Goal: Task Accomplishment & Management: Complete application form

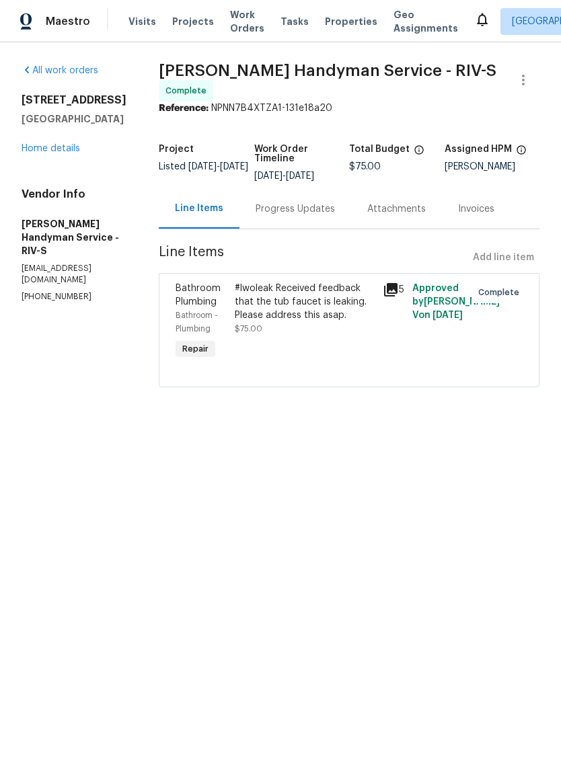
click at [329, 322] on div "#lwoleak Received feedback that the tub faucet is leaking. Please address this …" at bounding box center [305, 302] width 140 height 40
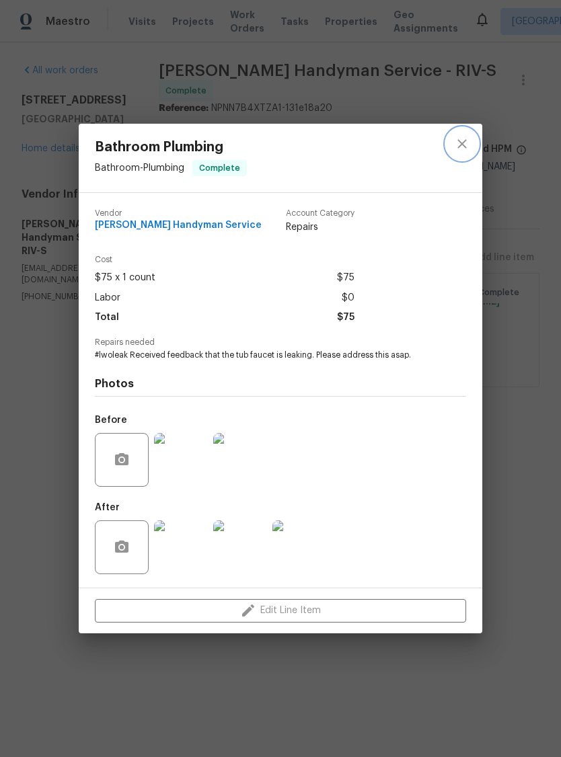
click at [463, 151] on button "close" at bounding box center [462, 144] width 32 height 32
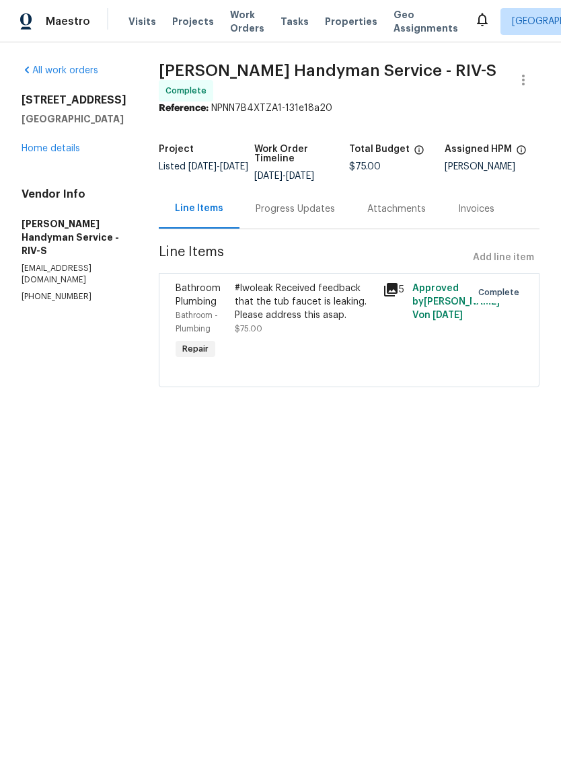
click at [502, 270] on div "Line Items Add line item" at bounding box center [349, 257] width 381 height 25
click at [46, 152] on link "Home details" at bounding box center [51, 148] width 59 height 9
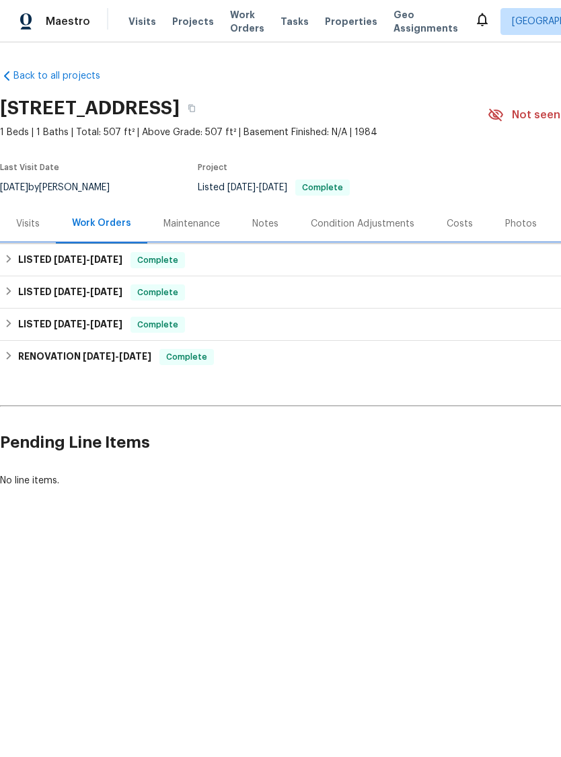
click at [96, 264] on h6 "LISTED [DATE] - [DATE]" at bounding box center [70, 260] width 104 height 16
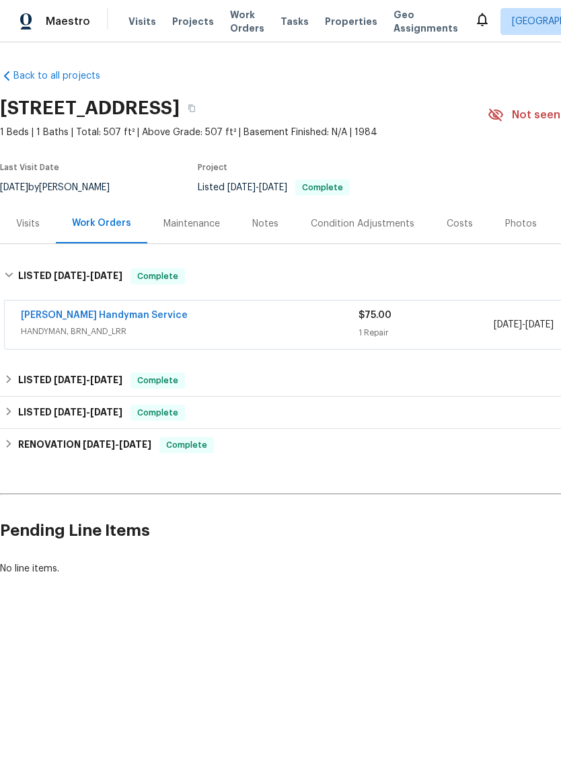
click at [92, 318] on link "[PERSON_NAME] Handyman Service" at bounding box center [104, 315] width 167 height 9
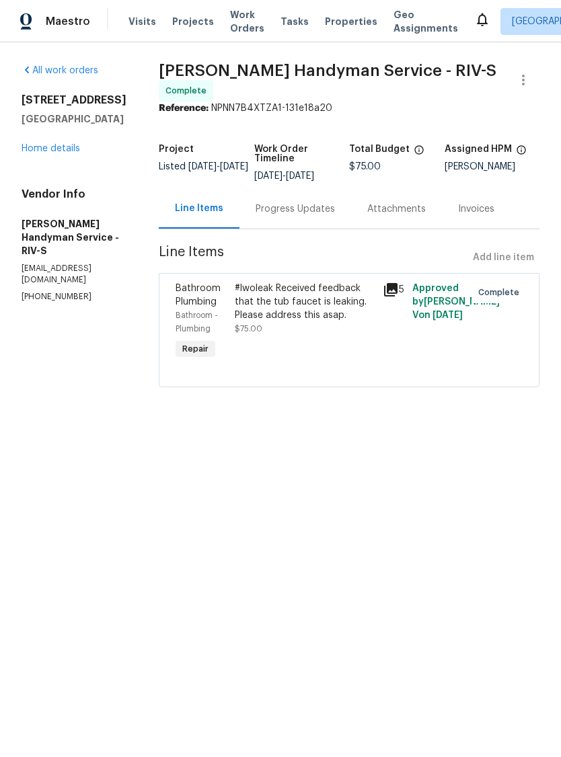
click at [438, 320] on span "Approved by [PERSON_NAME] V on [DATE]" at bounding box center [455, 302] width 87 height 36
click at [348, 315] on div "#lwoleak Received feedback that the tub faucet is leaking. Please address this …" at bounding box center [305, 302] width 140 height 40
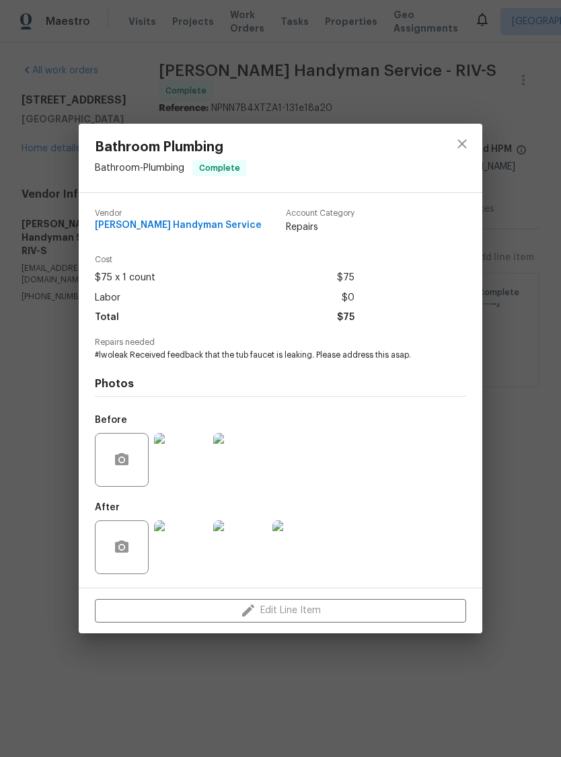
click at [191, 549] on img at bounding box center [181, 548] width 54 height 54
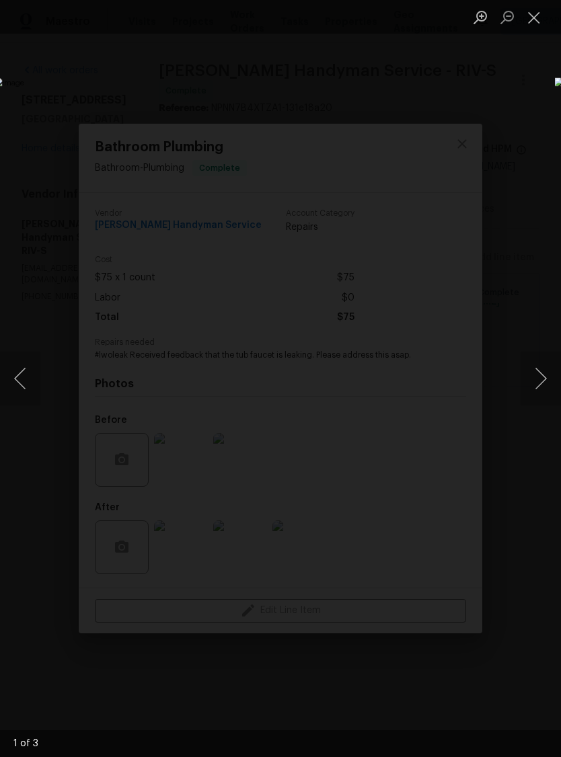
click at [533, 22] on button "Close lightbox" at bounding box center [534, 17] width 27 height 24
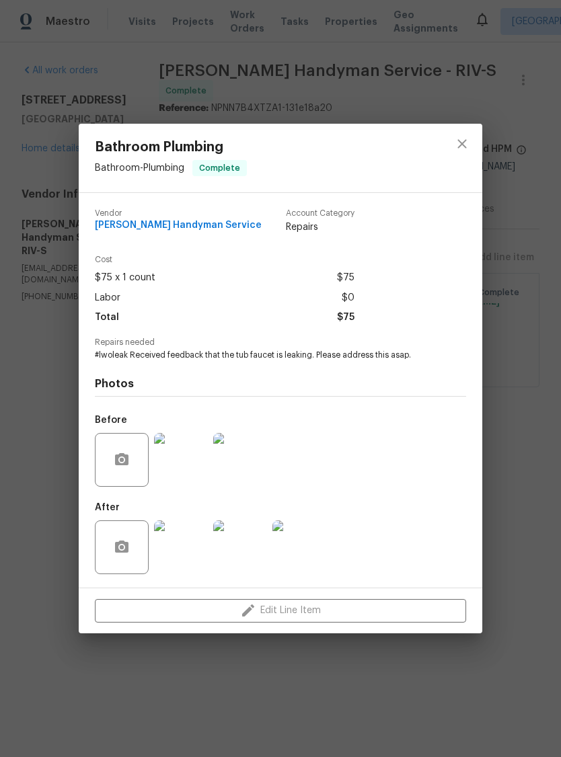
click at [190, 466] on img at bounding box center [181, 460] width 54 height 54
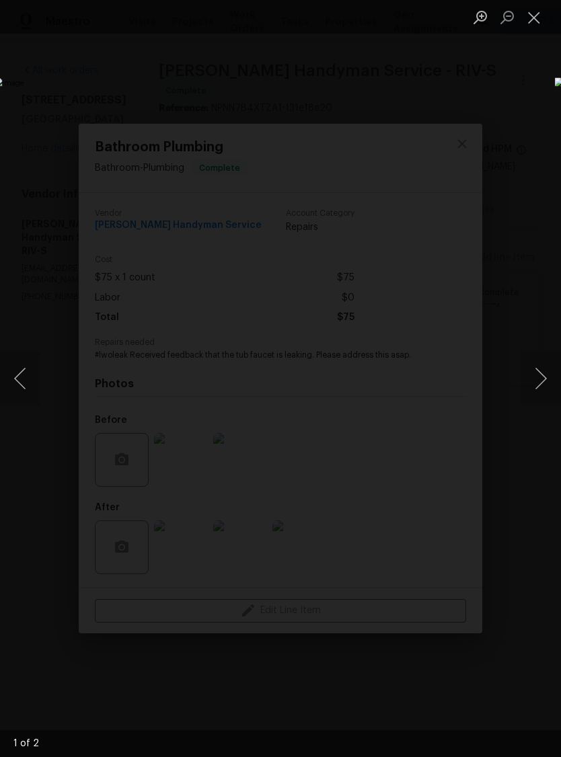
click at [533, 27] on button "Close lightbox" at bounding box center [534, 17] width 27 height 24
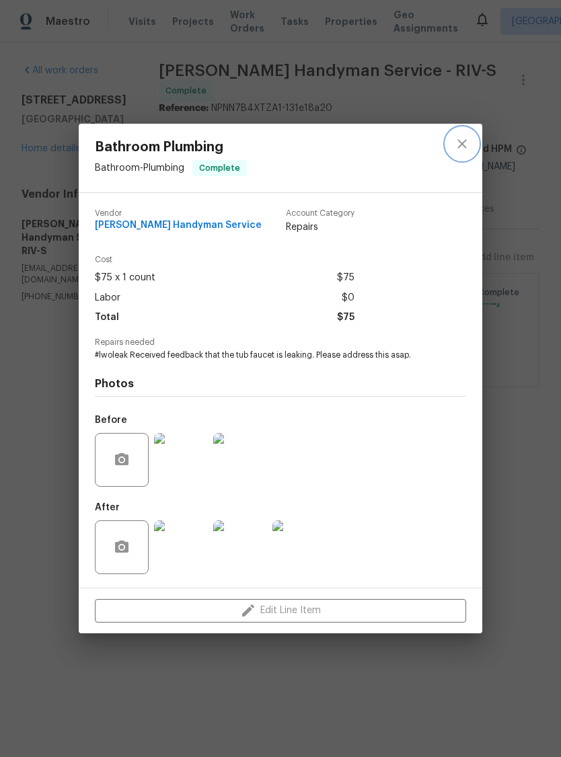
click at [467, 144] on icon "close" at bounding box center [462, 144] width 16 height 16
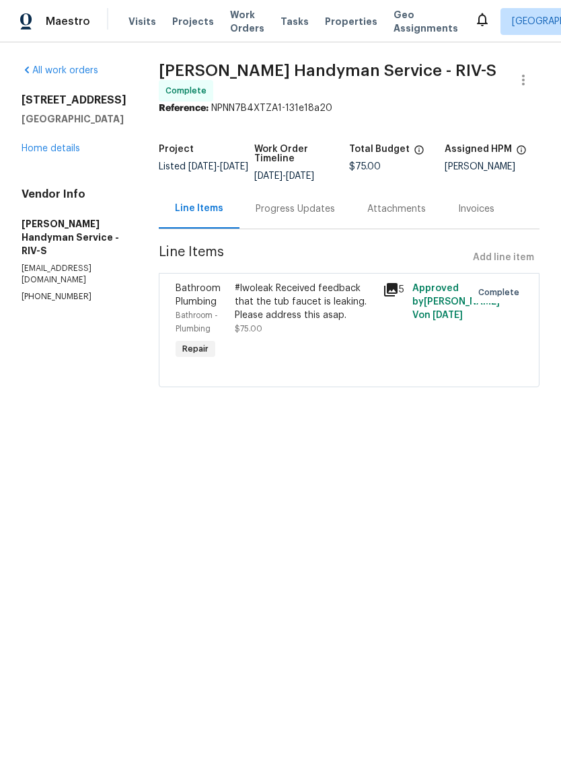
click at [59, 151] on link "Home details" at bounding box center [51, 148] width 59 height 9
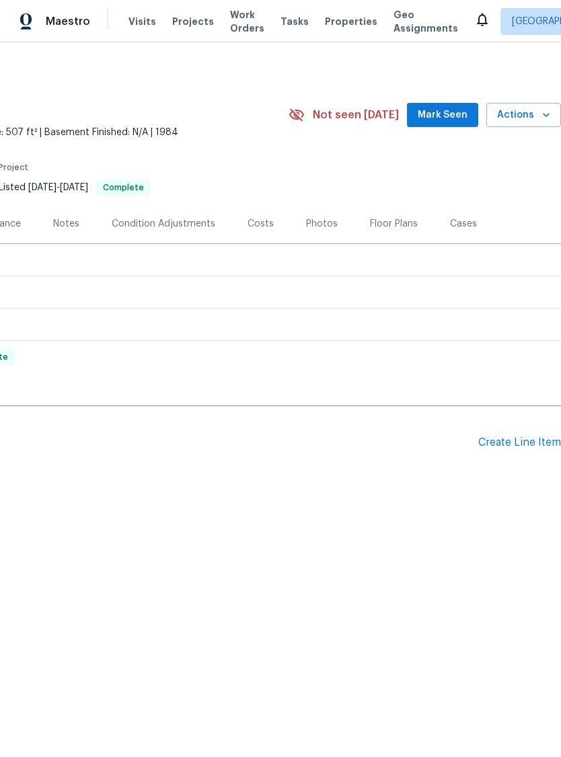
scroll to position [0, 199]
click at [518, 443] on div "Create Line Item" at bounding box center [519, 442] width 83 height 13
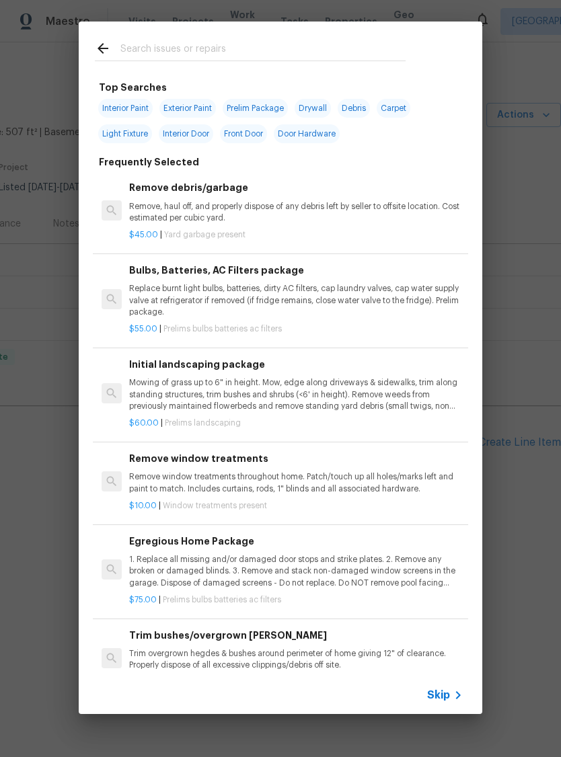
click at [530, 231] on div "Top Searches Interior Paint Exterior Paint Prelim Package Drywall Debris Carpet…" at bounding box center [280, 368] width 561 height 736
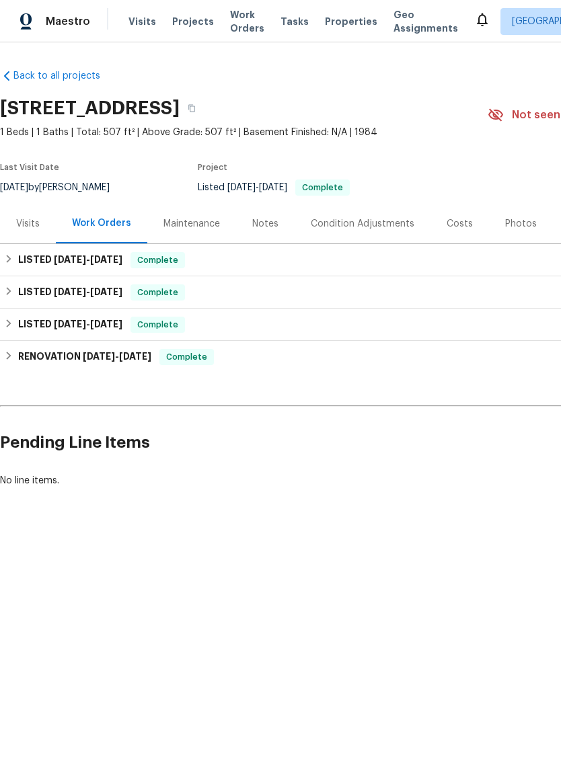
scroll to position [0, 0]
click at [82, 260] on span "[DATE]" at bounding box center [70, 259] width 32 height 9
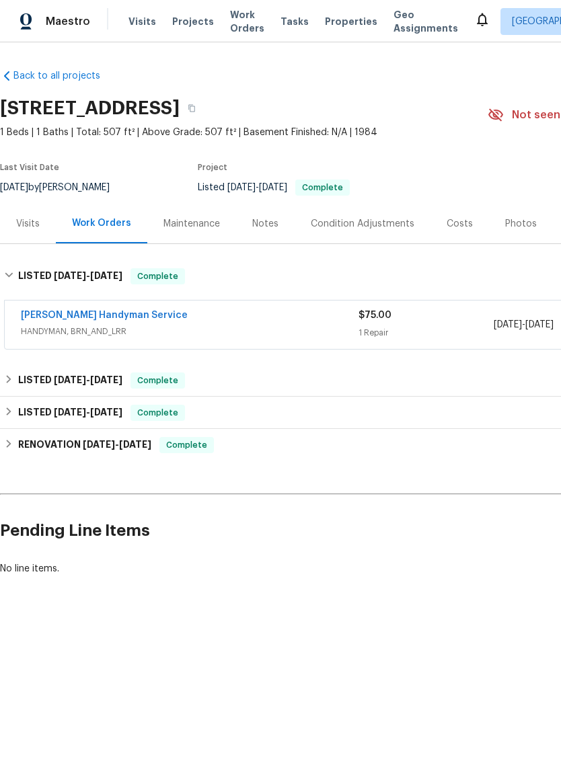
click at [105, 316] on link "[PERSON_NAME] Handyman Service" at bounding box center [104, 315] width 167 height 9
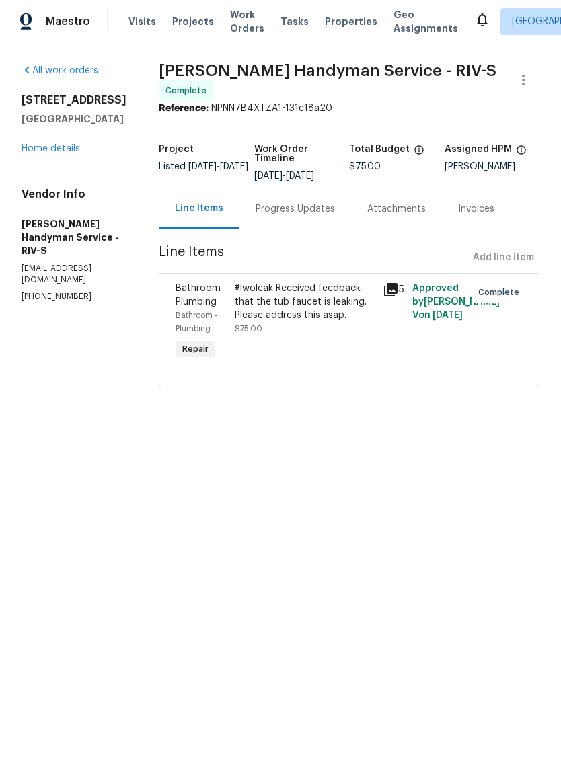
click at [327, 322] on div "#lwoleak Received feedback that the tub faucet is leaking. Please address this …" at bounding box center [305, 302] width 140 height 40
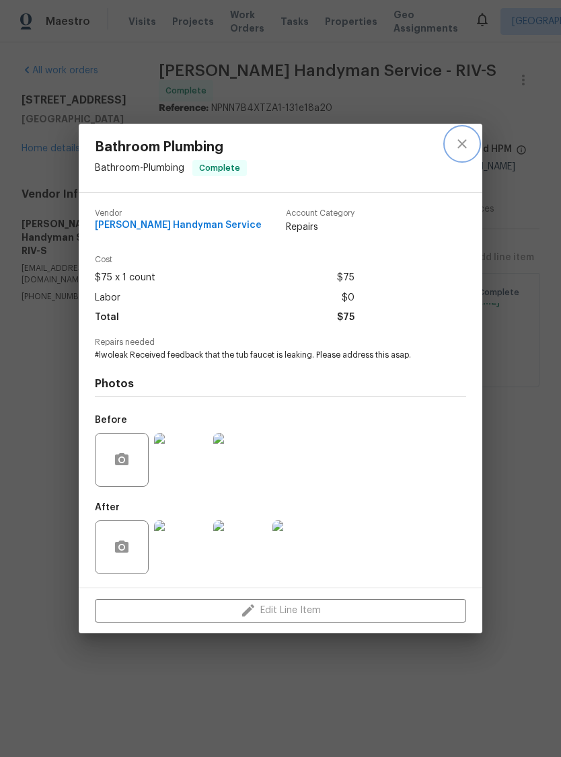
click at [455, 153] on button "close" at bounding box center [462, 144] width 32 height 32
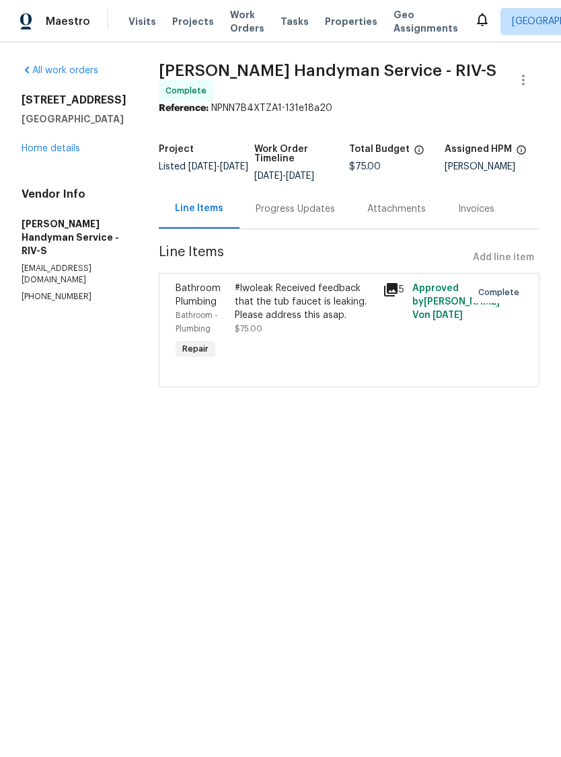
click at [53, 151] on link "Home details" at bounding box center [51, 148] width 59 height 9
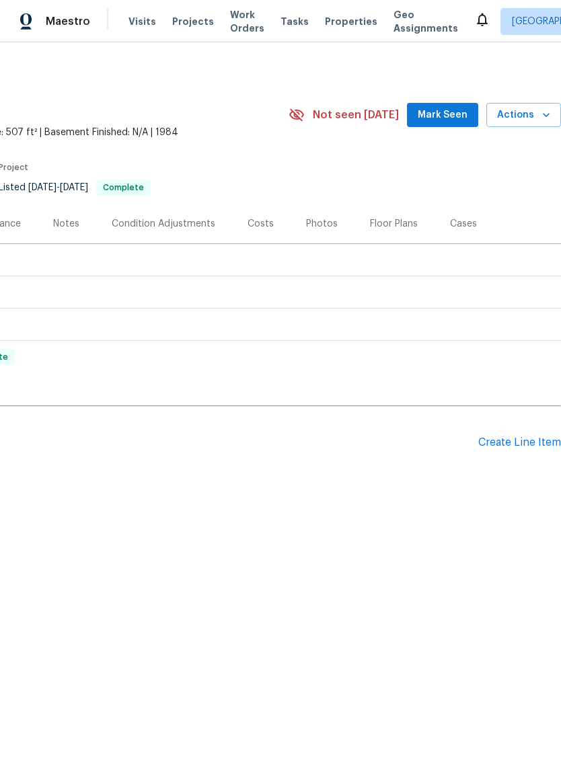
scroll to position [0, 199]
click at [519, 445] on div "Create Line Item" at bounding box center [519, 442] width 83 height 13
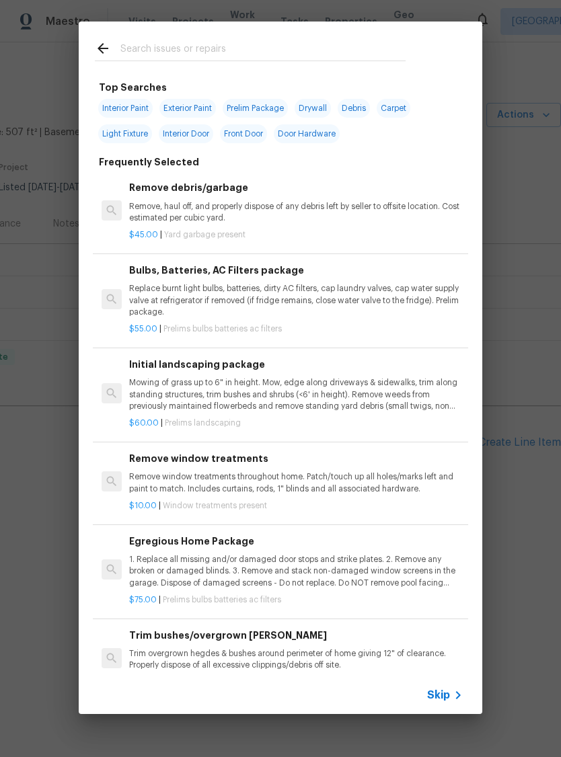
click at [127, 107] on span "Interior Paint" at bounding box center [125, 108] width 54 height 19
type input "Interior Paint"
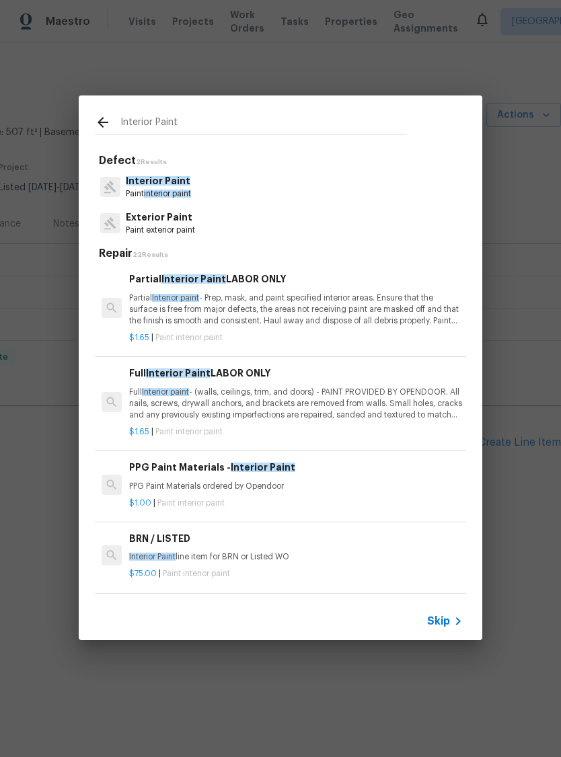
click at [110, 123] on icon at bounding box center [103, 122] width 16 height 16
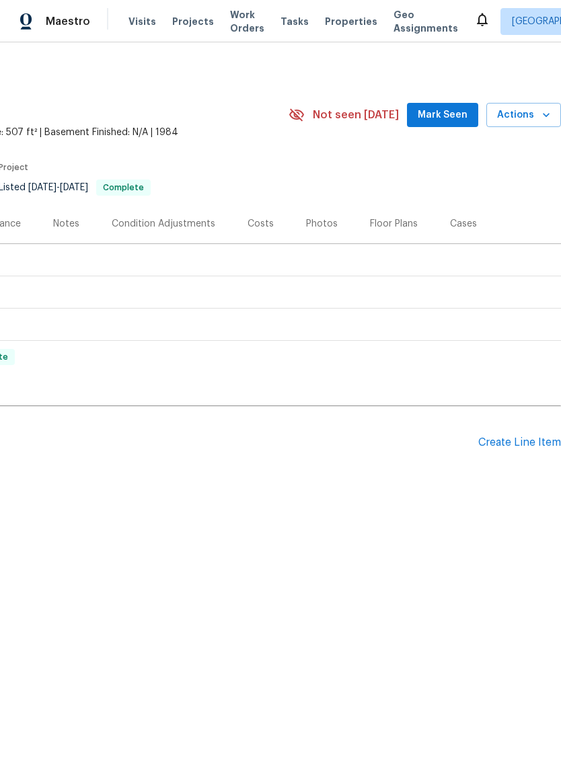
click at [521, 445] on div "Create Line Item" at bounding box center [519, 442] width 83 height 13
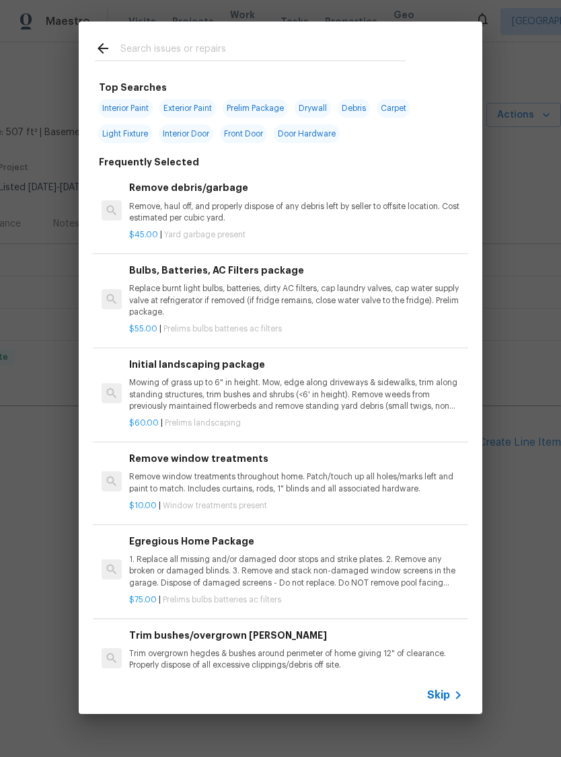
click at [207, 50] on input "text" at bounding box center [262, 50] width 285 height 20
type input "Plumb"
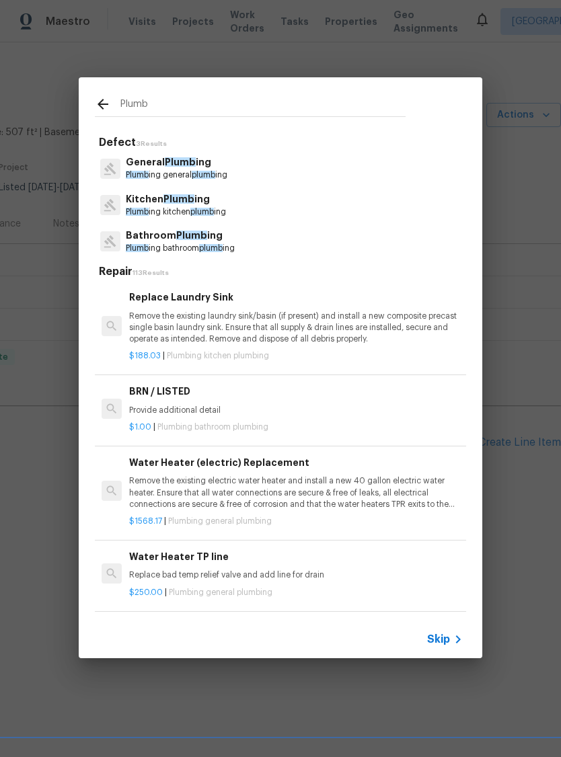
click at [192, 242] on p "Bathroom Plumb ing" at bounding box center [180, 236] width 109 height 14
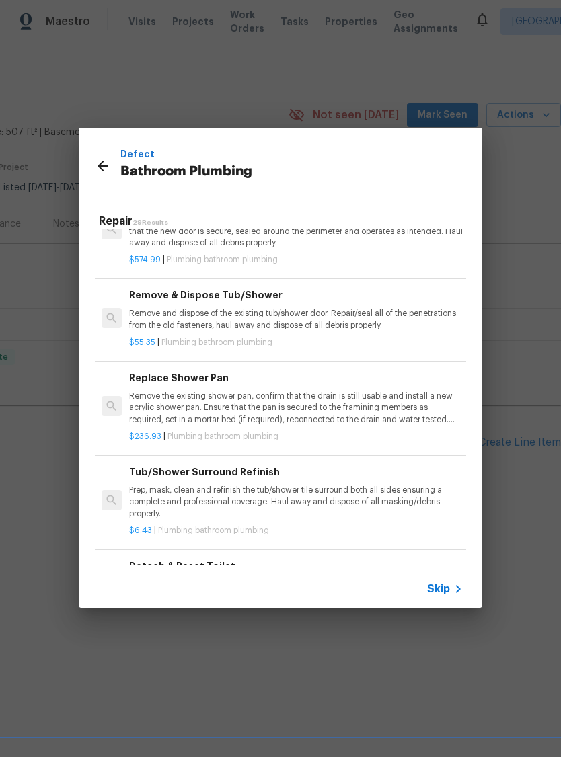
scroll to position [503, 0]
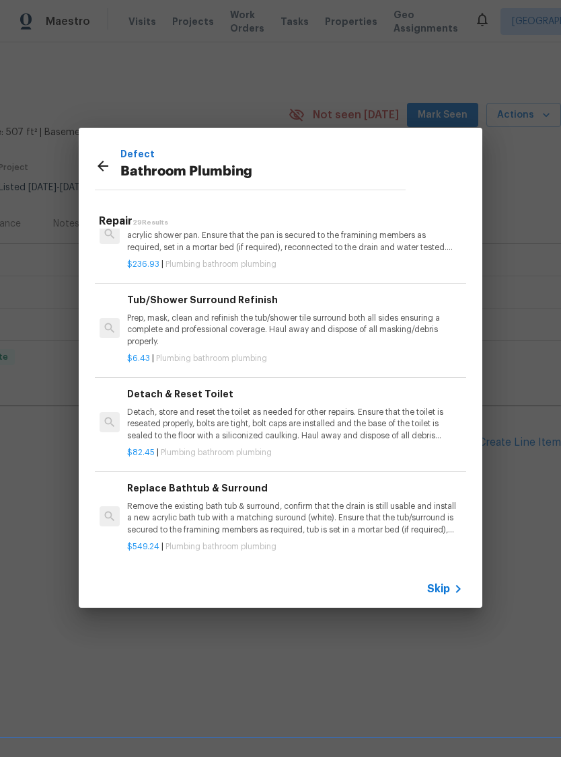
click at [452, 591] on icon at bounding box center [458, 589] width 16 height 16
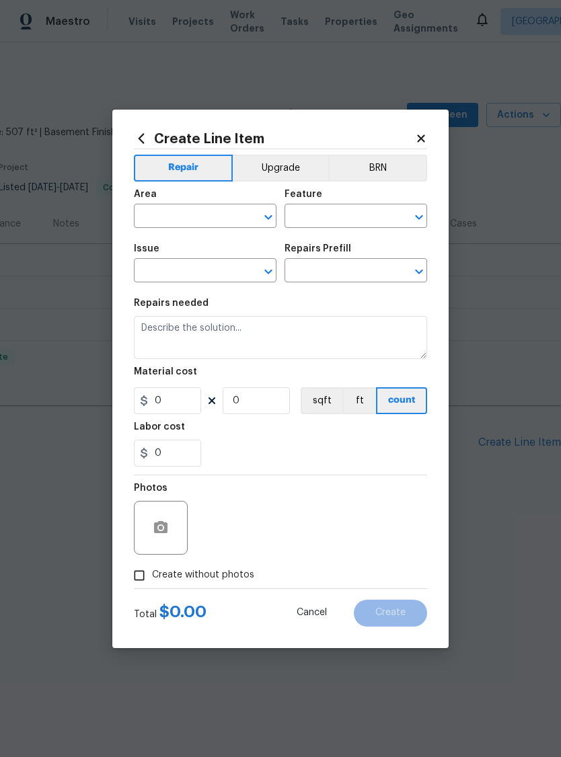
click at [205, 212] on input "text" at bounding box center [186, 217] width 105 height 21
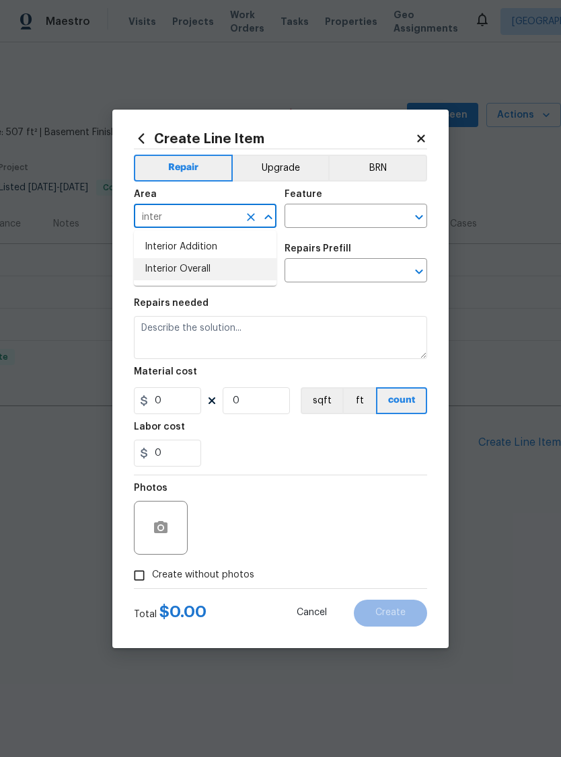
click at [216, 274] on li "Interior Overall" at bounding box center [205, 269] width 143 height 22
type input "Interior Overall"
click at [352, 215] on input "text" at bounding box center [336, 217] width 105 height 21
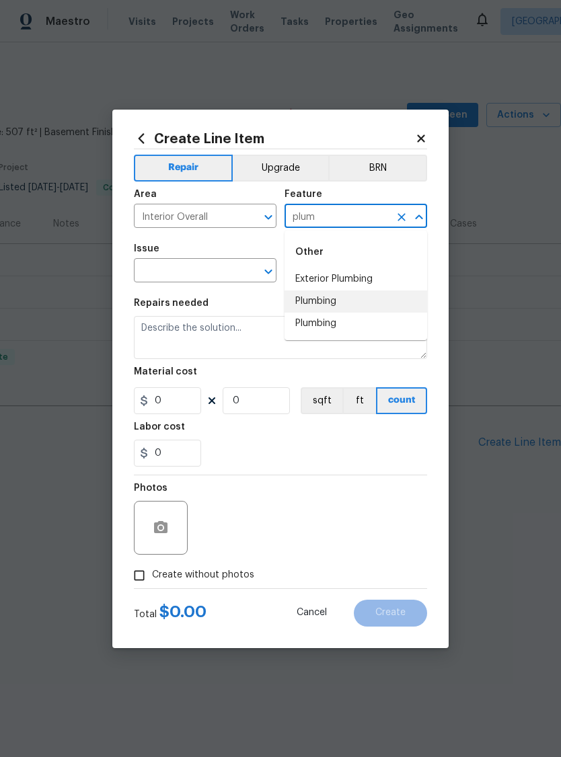
click at [337, 303] on li "Plumbing" at bounding box center [355, 302] width 143 height 22
type input "Plumbing"
click at [182, 276] on input "text" at bounding box center [186, 272] width 105 height 21
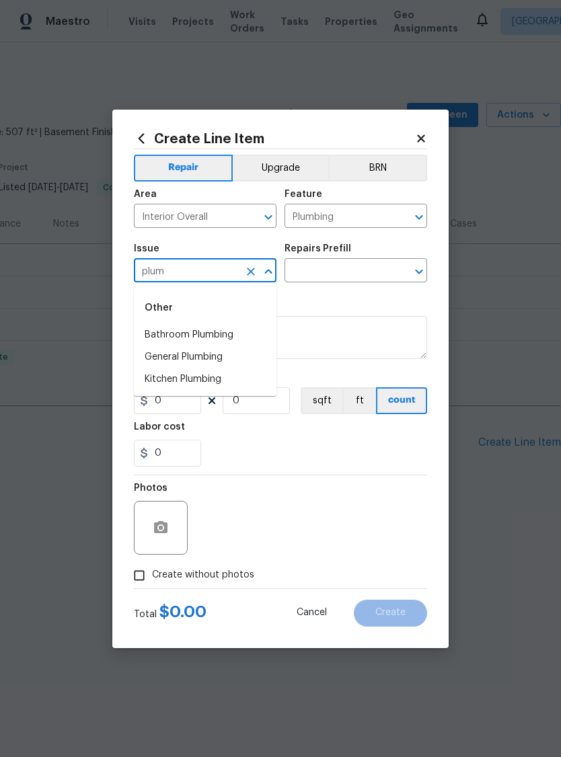
click at [218, 336] on li "Bathroom Plumbing" at bounding box center [205, 335] width 143 height 22
type input "Bathroom Plumbing"
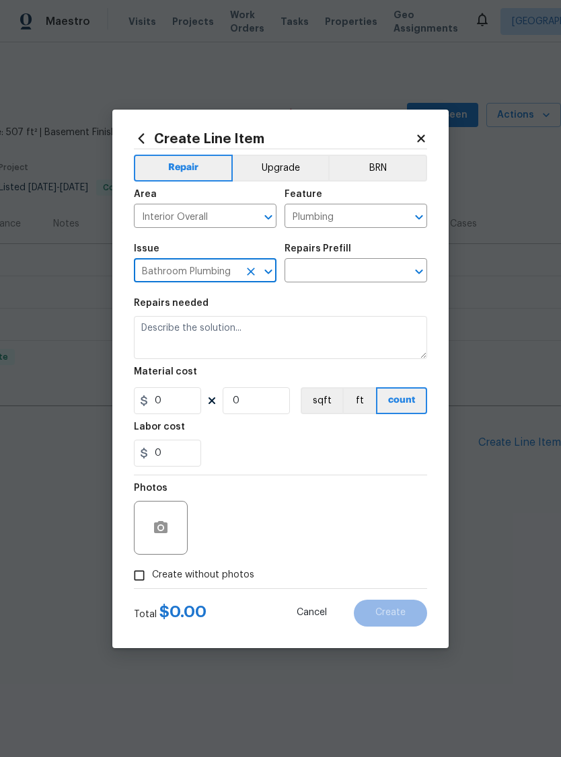
click at [328, 267] on input "text" at bounding box center [336, 272] width 105 height 21
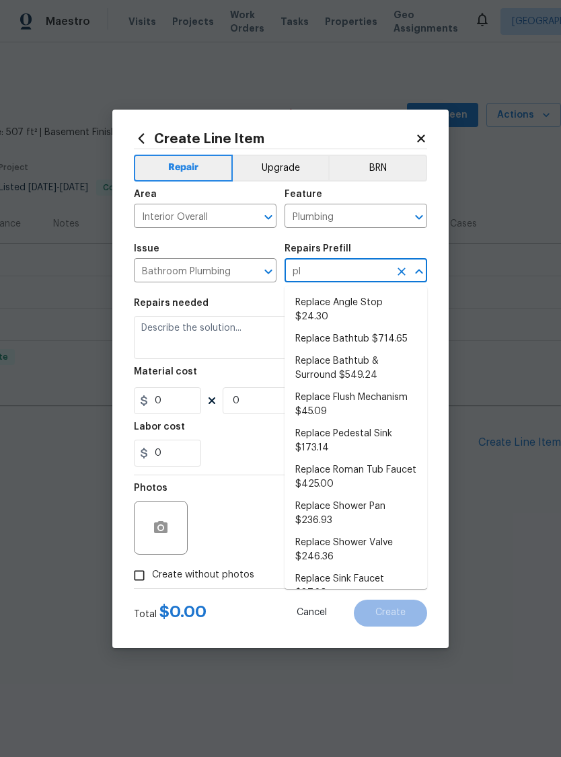
type input "p"
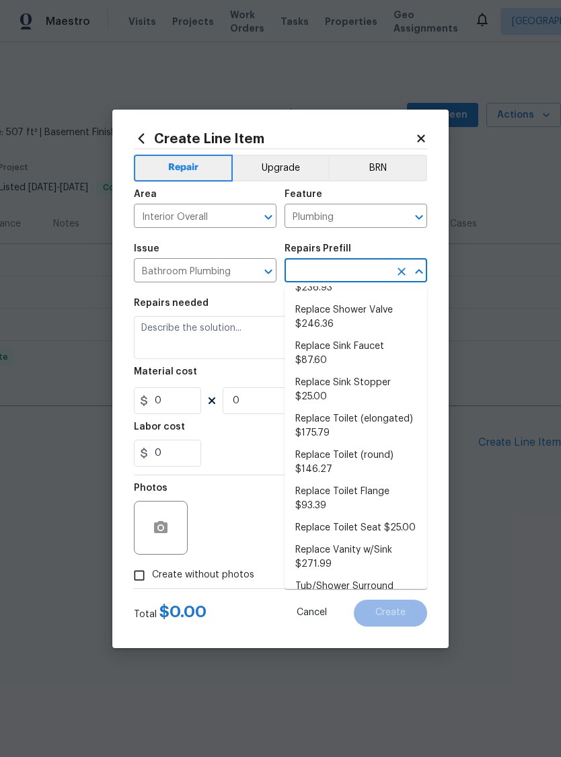
scroll to position [648, 0]
click at [216, 342] on textarea at bounding box center [280, 337] width 293 height 43
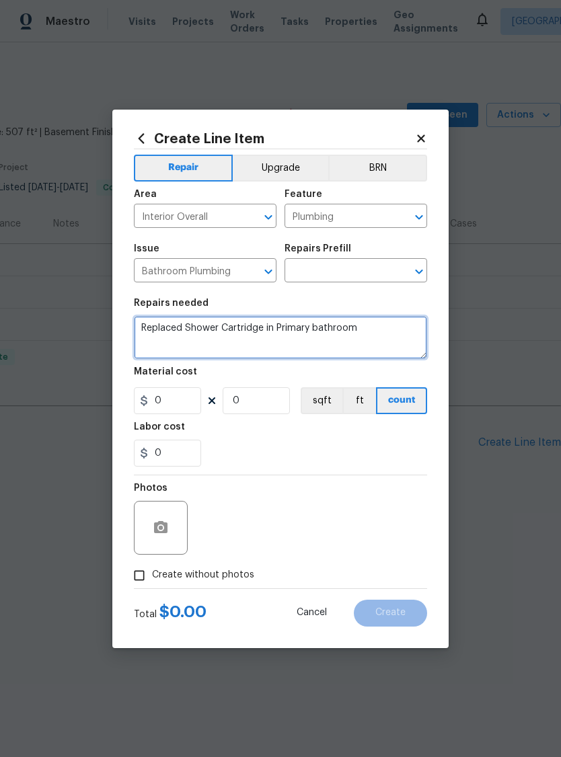
type textarea "Replaced Shower Cartridge in Primary bathroom"
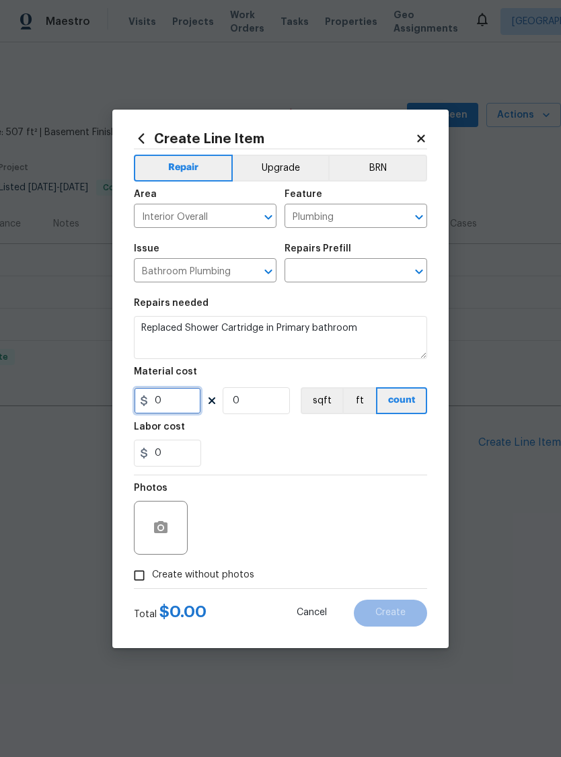
click at [188, 403] on input "0" at bounding box center [167, 400] width 67 height 27
type input "75"
click at [272, 402] on input "0" at bounding box center [256, 400] width 67 height 27
type input "1"
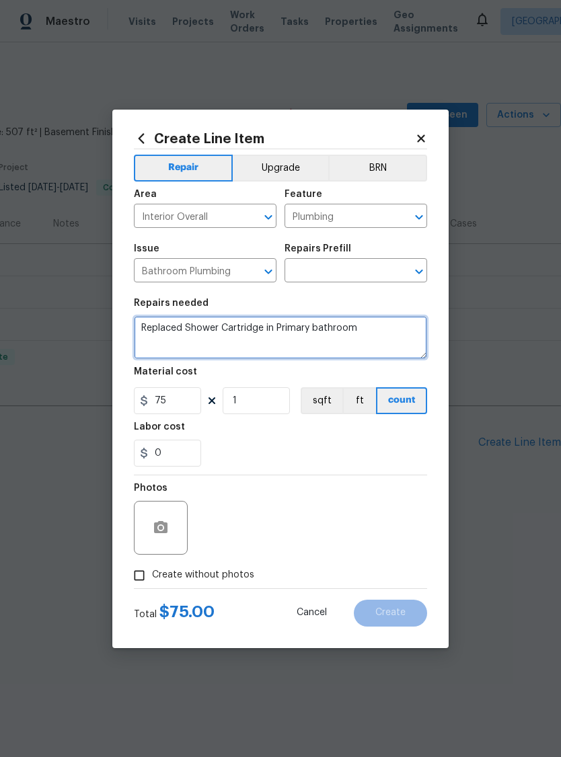
click at [380, 336] on textarea "Replaced Shower Cartridge in Primary bathroom" at bounding box center [280, 337] width 293 height 43
type textarea "Replaced Shower Cartridge in Primary bathroom, work was completed"
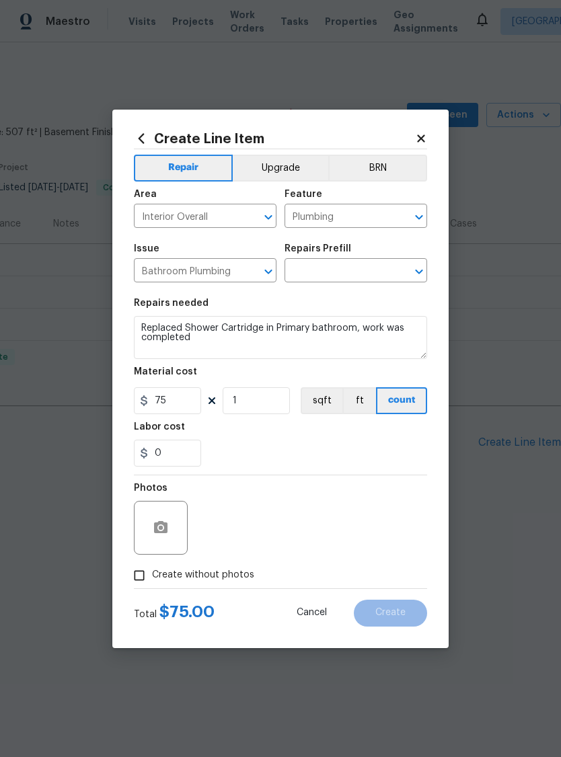
click at [341, 276] on input "text" at bounding box center [336, 272] width 105 height 21
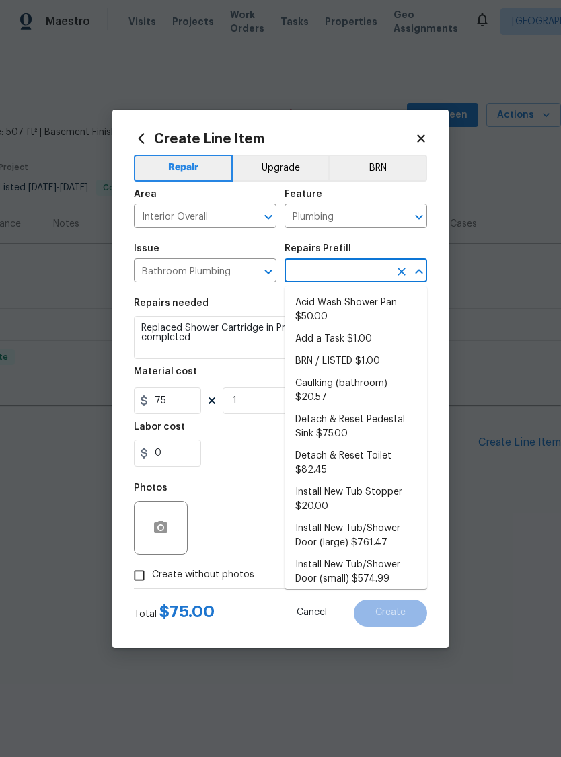
scroll to position [0, 0]
click at [327, 344] on li "Add a Task $1.00" at bounding box center [355, 339] width 143 height 22
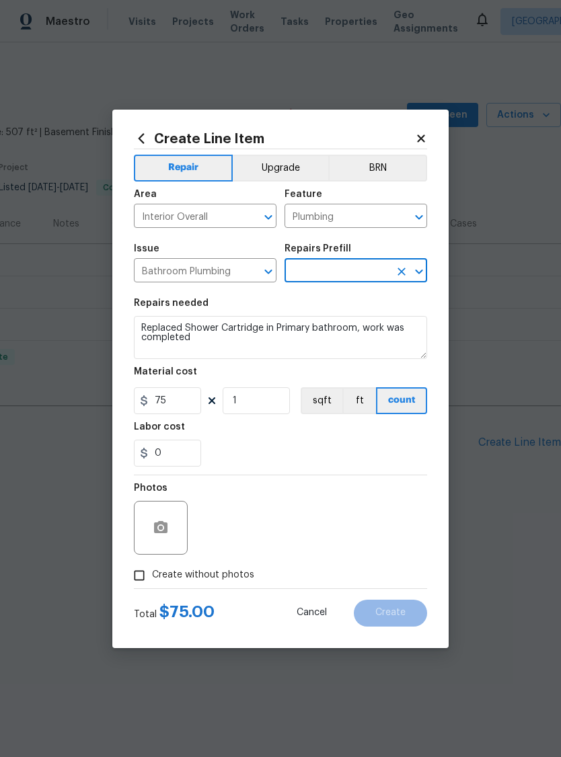
type input "Add a Task $1.00"
type textarea "HPM to detail"
type input "Add a Task $1.00"
type input "1"
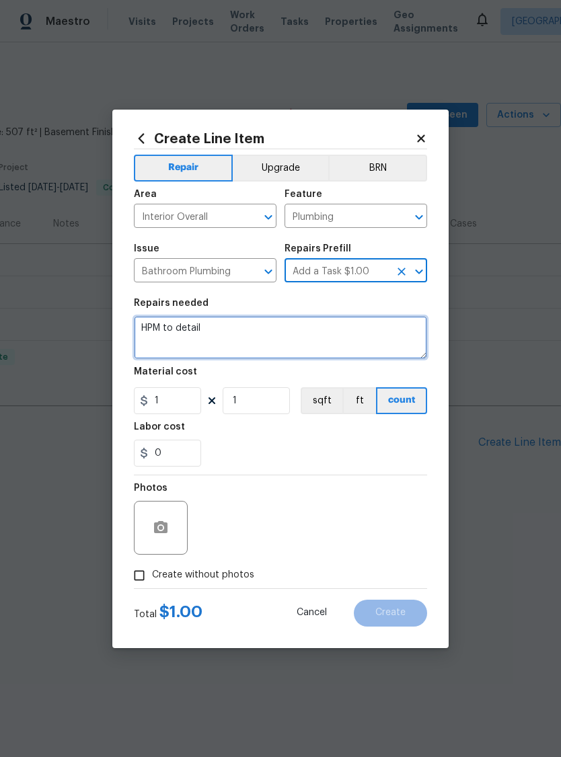
click at [229, 336] on textarea "HPM to detail" at bounding box center [280, 337] width 293 height 43
type textarea "H"
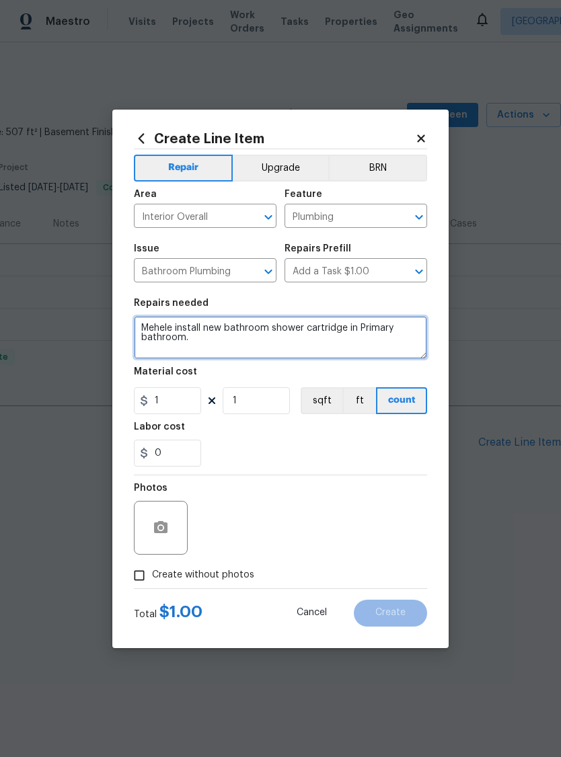
type textarea "Mehele install new bathroom shower cartridge in Primary bathroom."
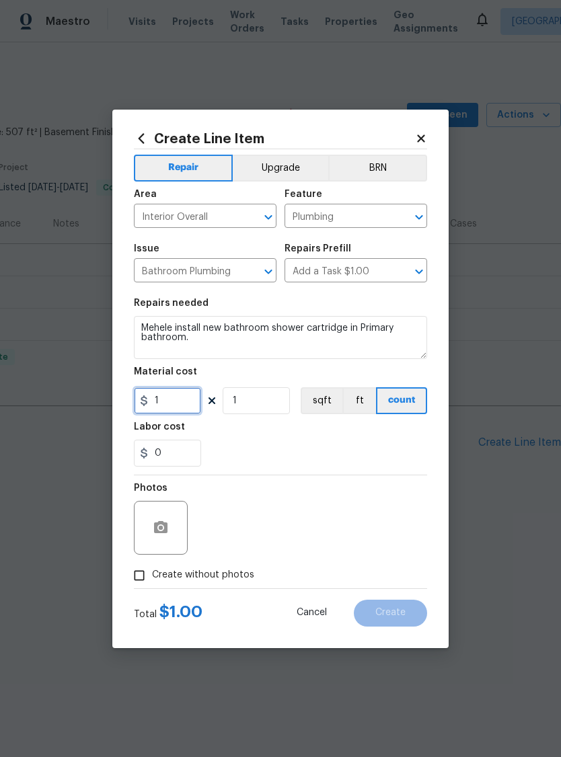
click at [187, 406] on input "1" at bounding box center [167, 400] width 67 height 27
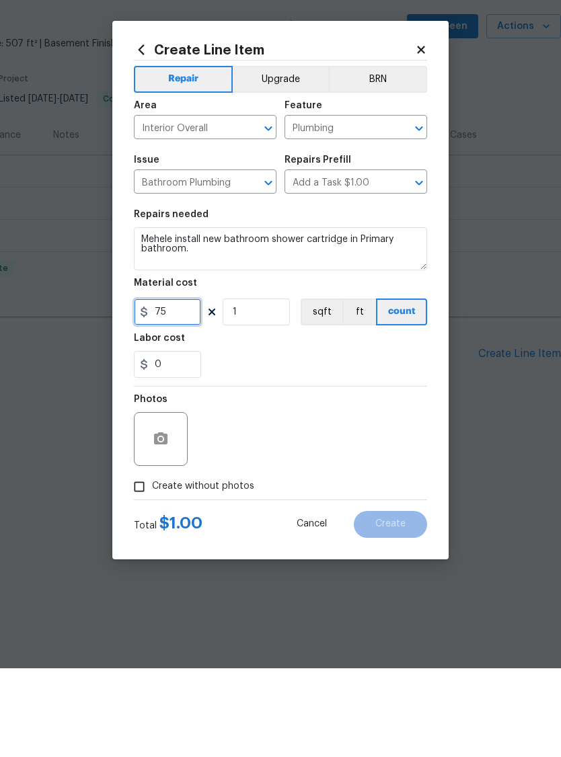
type input "75"
click at [306, 475] on div "Photos" at bounding box center [280, 518] width 293 height 87
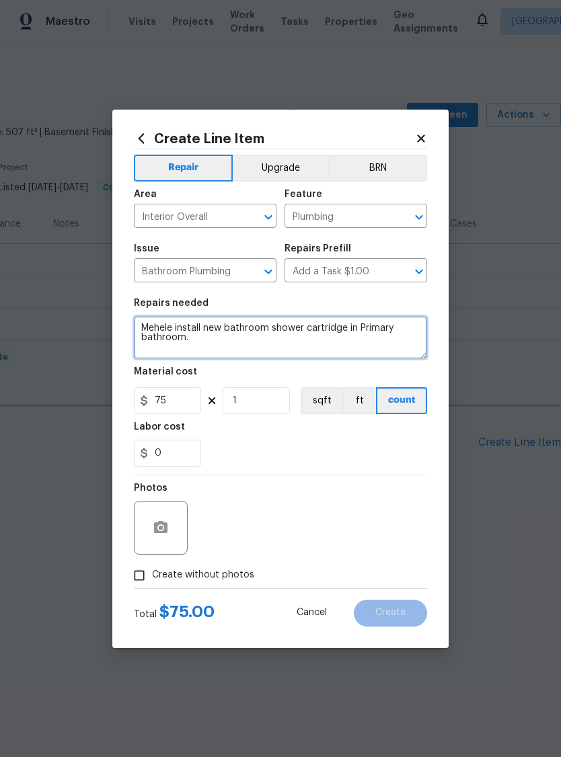
click at [231, 348] on textarea "Mehele install new bathroom shower cartridge in Primary bathroom." at bounding box center [280, 337] width 293 height 43
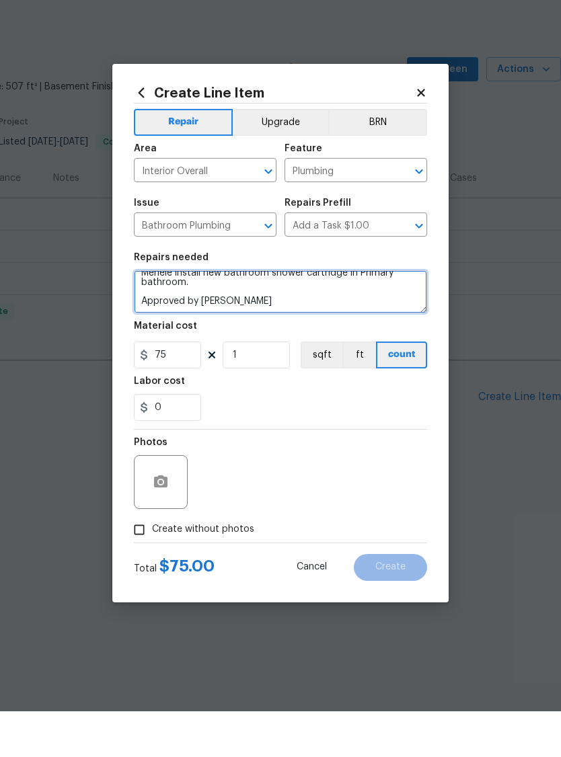
scroll to position [9, 0]
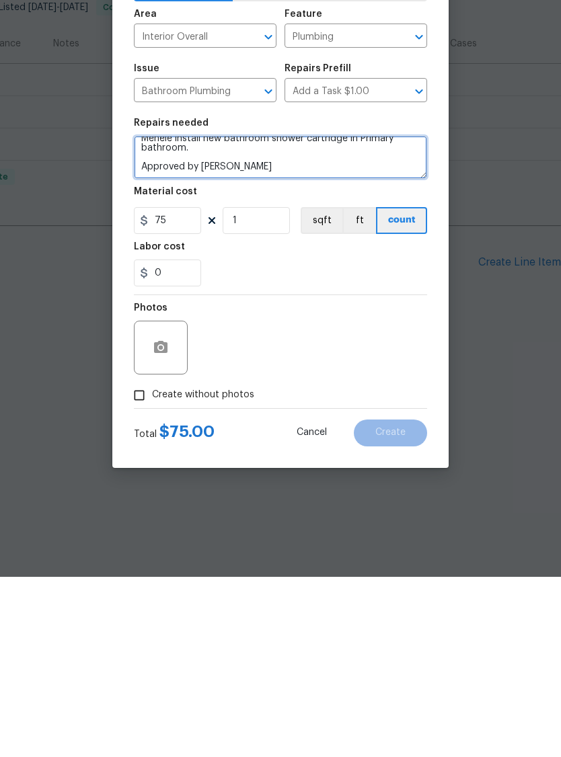
type textarea "Mehele install new bathroom shower cartridge in Primary bathroom. Approved by […"
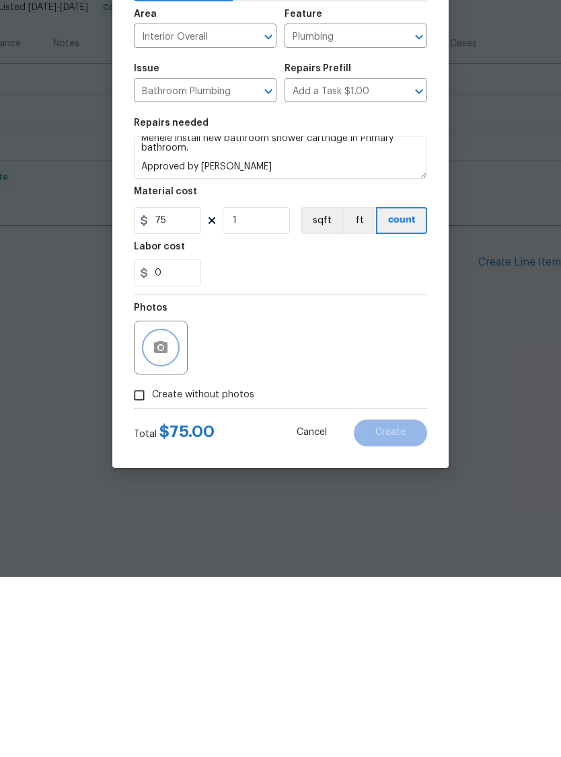
click at [165, 521] on icon "button" at bounding box center [160, 527] width 13 height 12
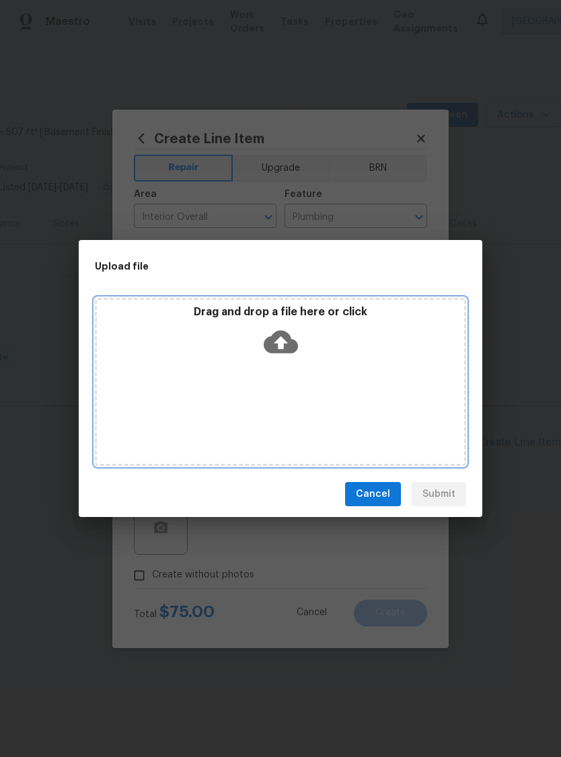
click at [313, 361] on div "Drag and drop a file here or click" at bounding box center [280, 334] width 367 height 58
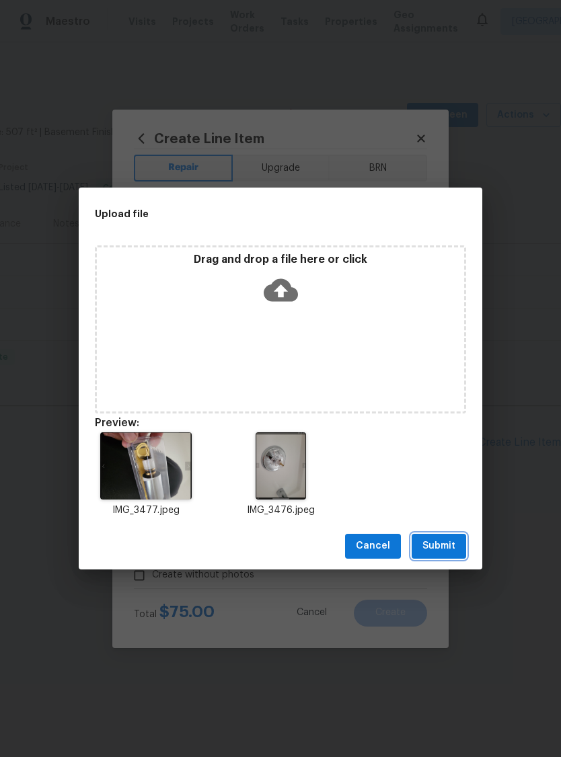
click at [450, 547] on span "Submit" at bounding box center [438, 546] width 33 height 17
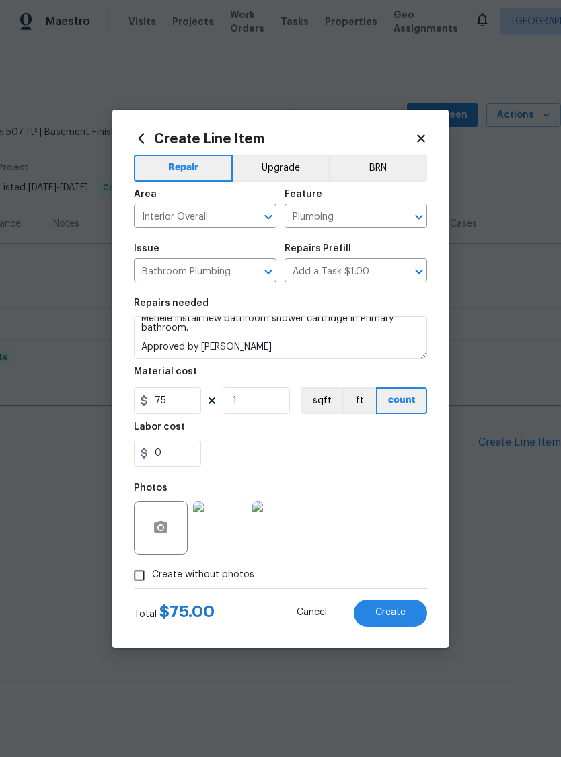
click at [403, 615] on span "Create" at bounding box center [390, 613] width 30 height 10
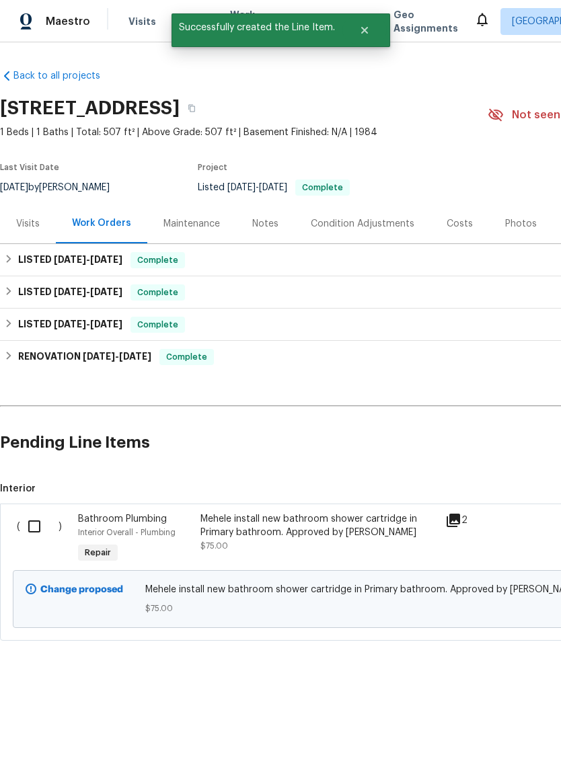
scroll to position [0, 0]
click at [34, 518] on input "checkbox" at bounding box center [39, 526] width 38 height 28
checkbox input "true"
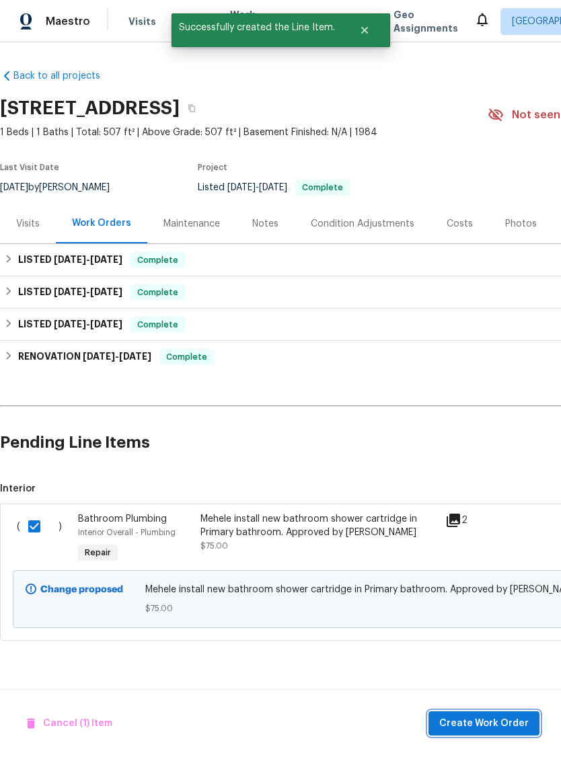
click at [496, 725] on span "Create Work Order" at bounding box center [483, 724] width 89 height 17
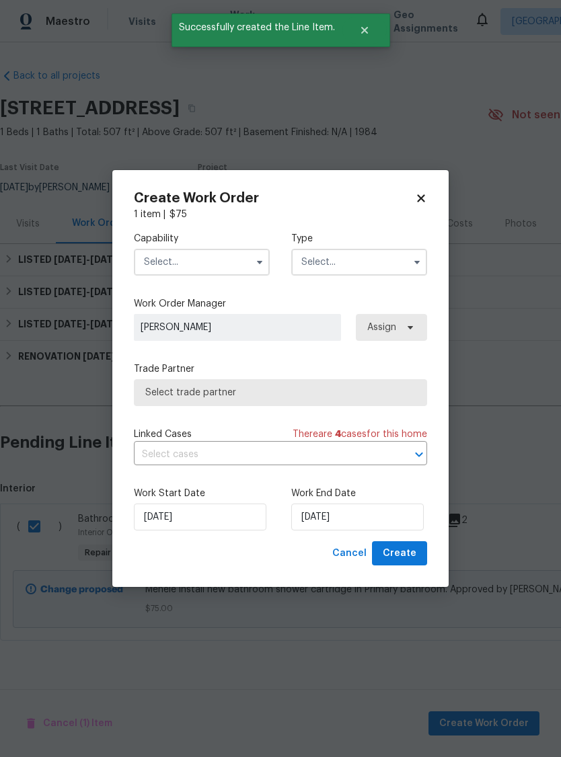
click at [264, 265] on icon "button" at bounding box center [259, 262] width 11 height 11
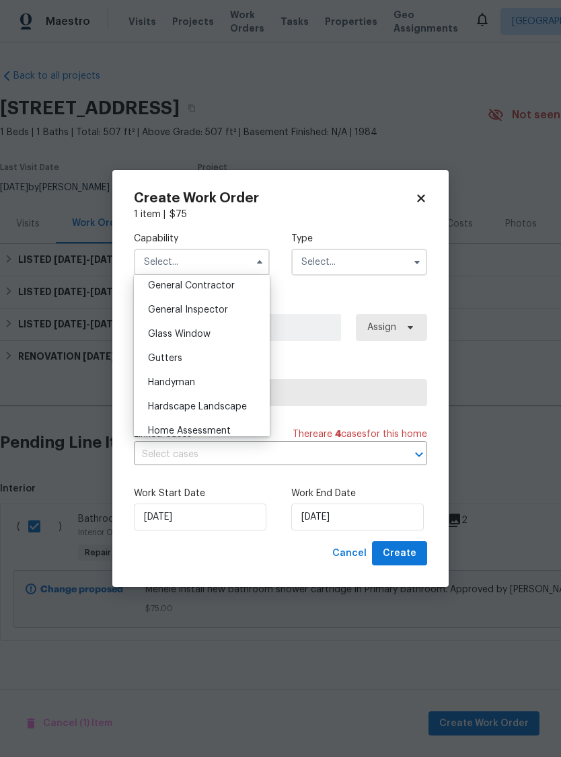
scroll to position [660, 0]
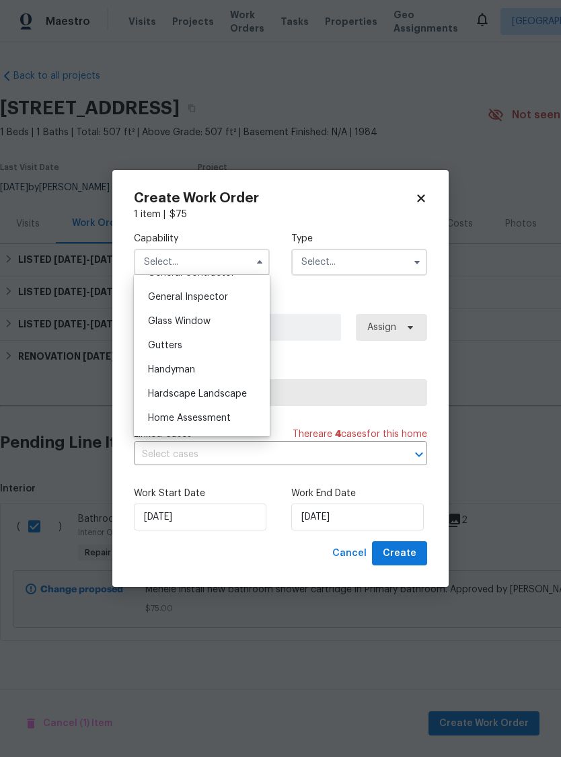
click at [207, 371] on div "Handyman" at bounding box center [201, 370] width 129 height 24
type input "Handyman"
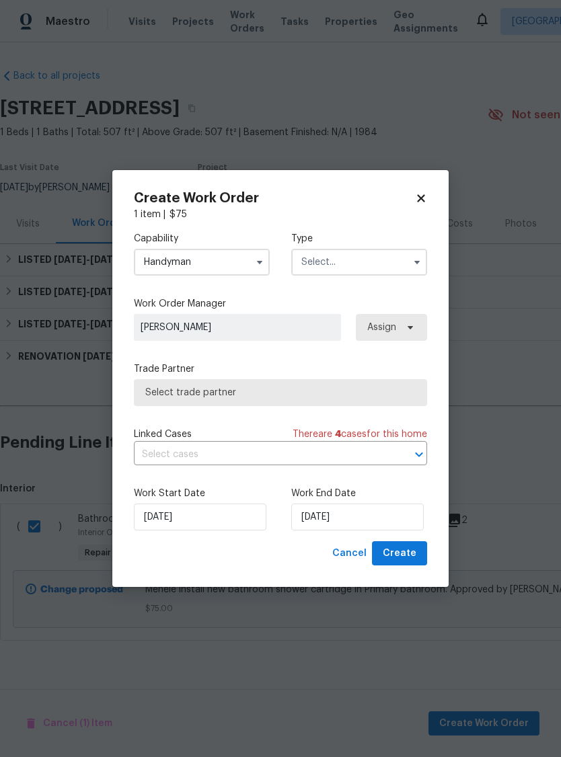
click at [417, 257] on icon "button" at bounding box center [417, 262] width 11 height 11
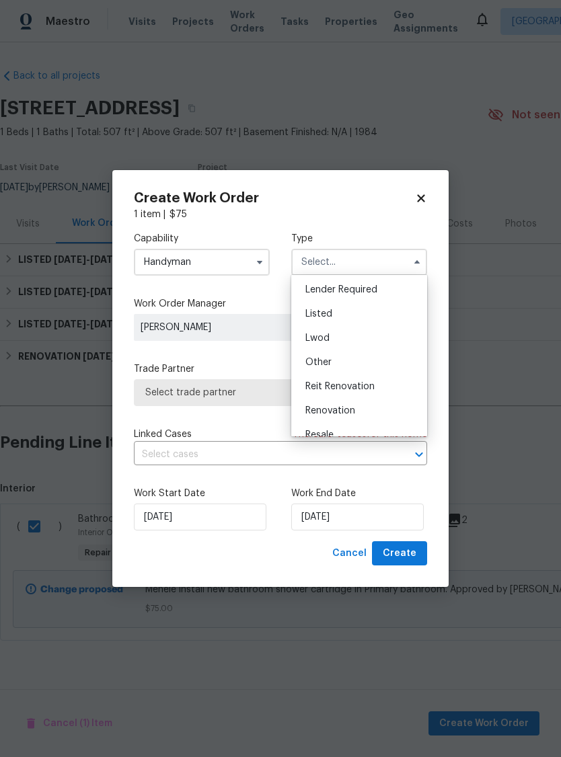
scroll to position [111, 0]
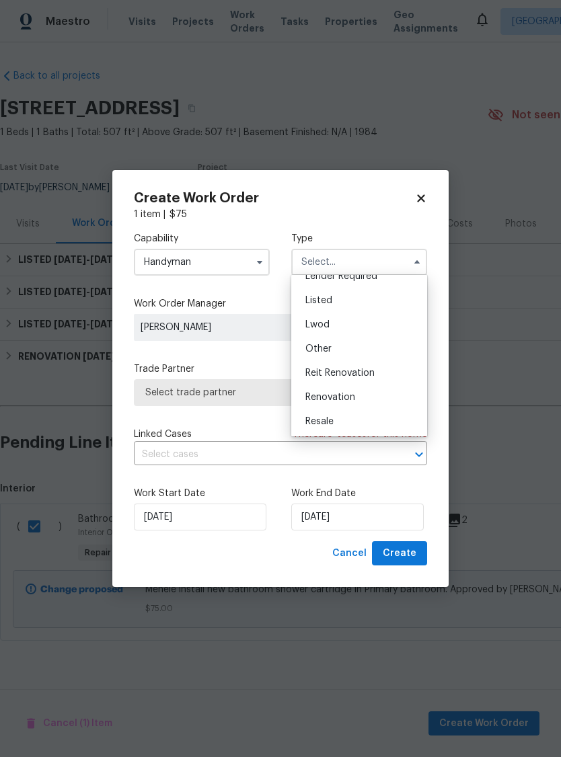
click at [357, 350] on div "Other" at bounding box center [359, 349] width 129 height 24
type input "Other"
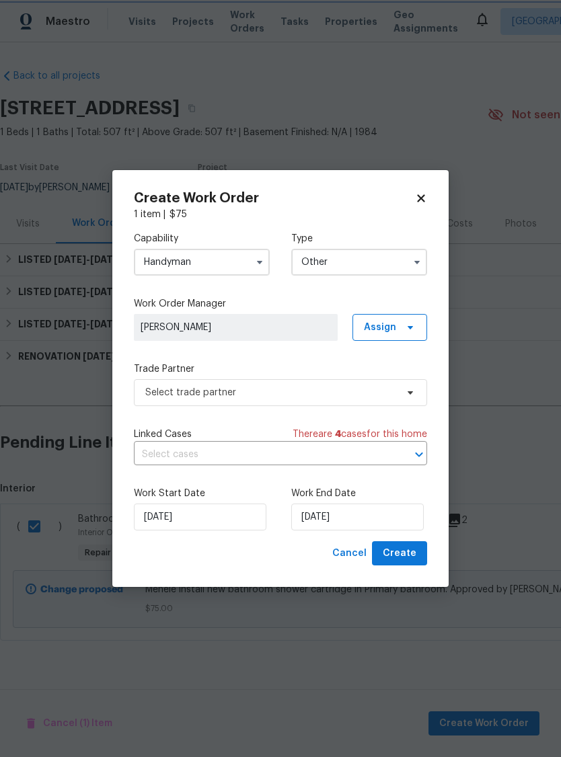
scroll to position [0, 0]
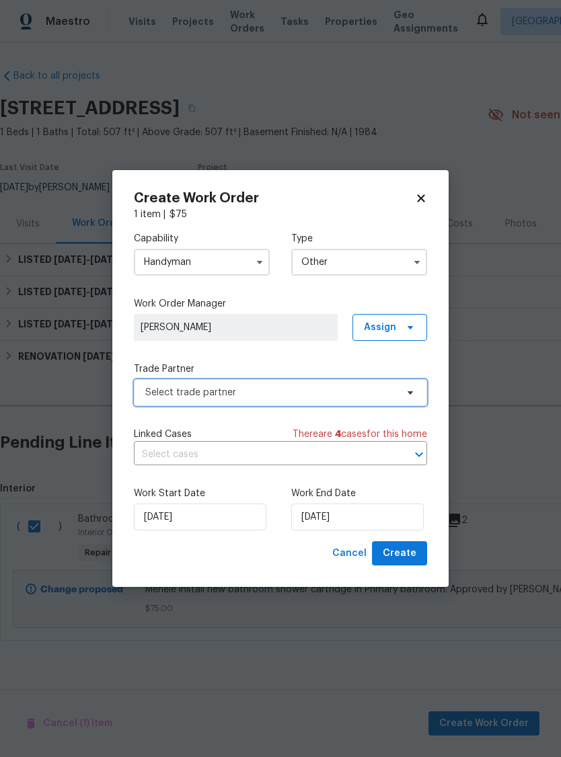
click at [412, 389] on icon at bounding box center [410, 392] width 11 height 11
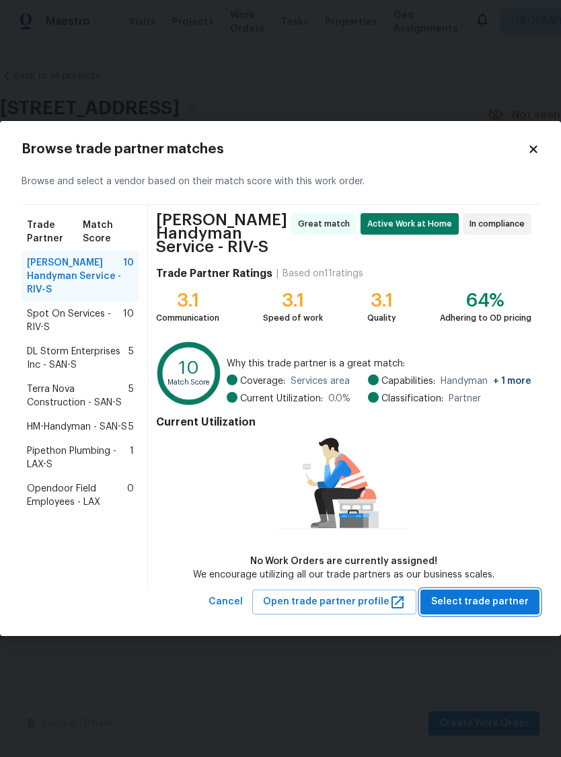
click at [503, 605] on span "Select trade partner" at bounding box center [480, 602] width 98 height 17
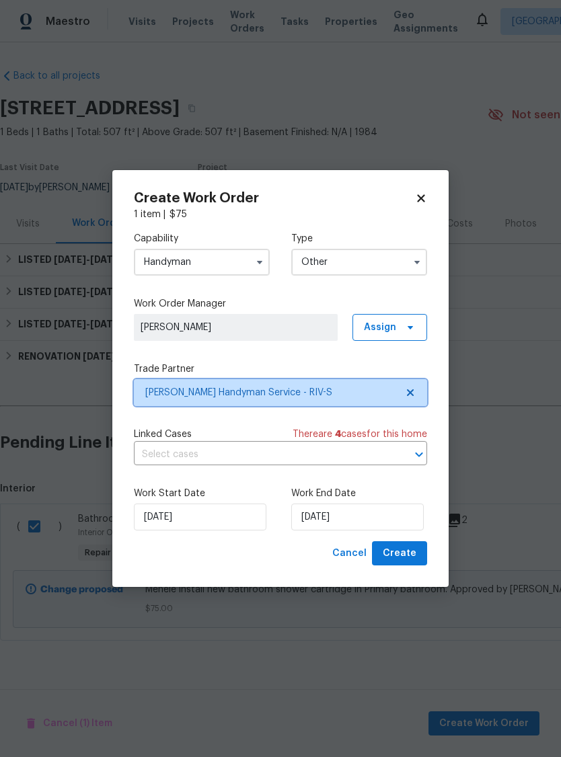
click at [414, 456] on icon "Open" at bounding box center [419, 455] width 16 height 16
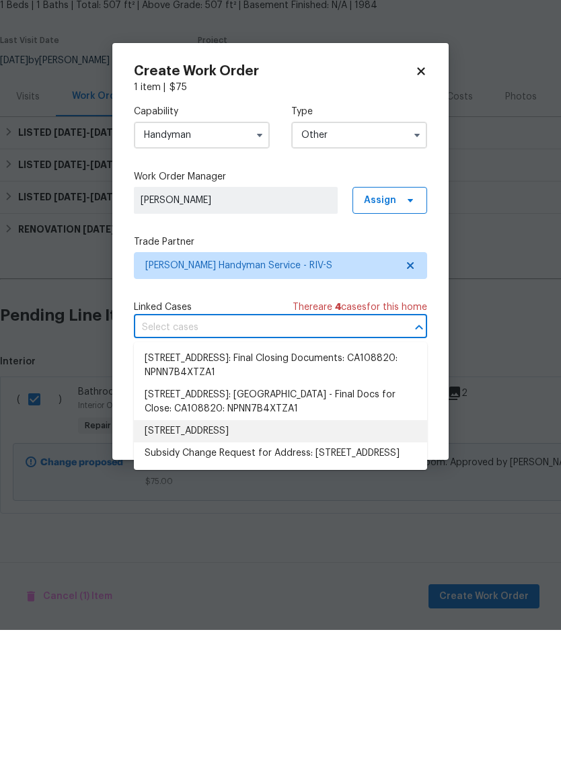
click at [308, 547] on li "[STREET_ADDRESS]" at bounding box center [280, 558] width 293 height 22
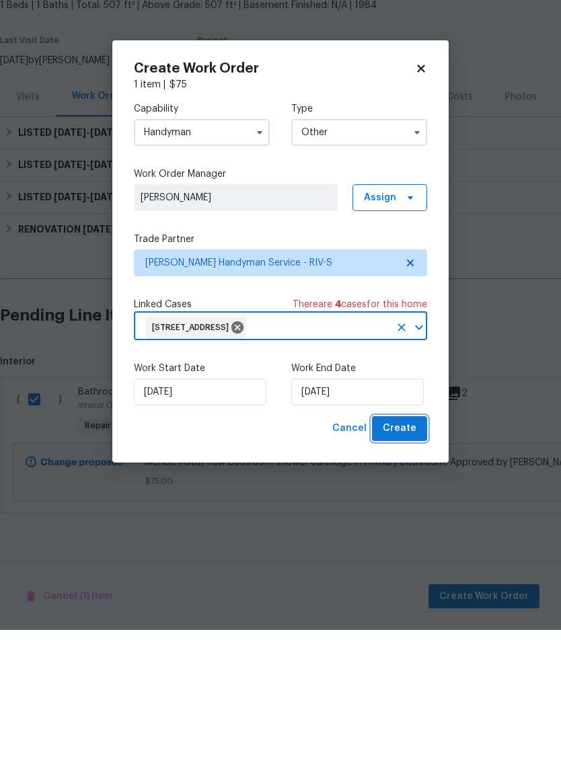
click at [404, 547] on span "Create" at bounding box center [400, 555] width 34 height 17
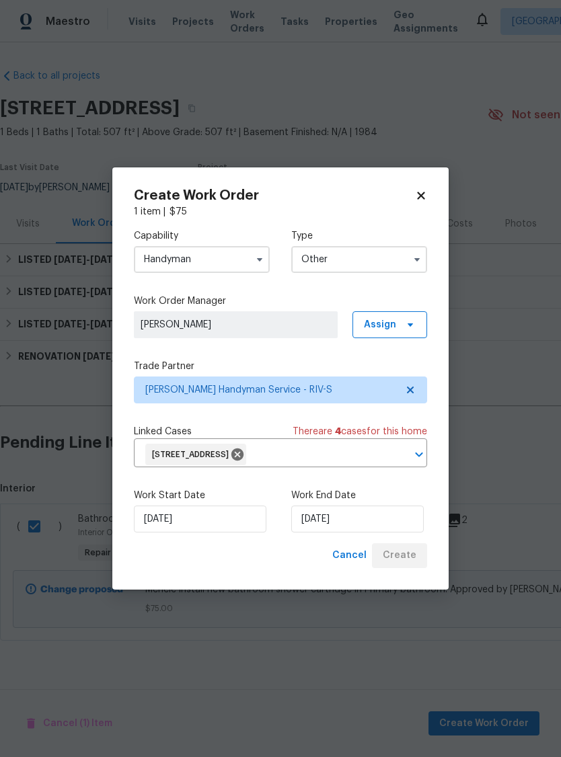
checkbox input "false"
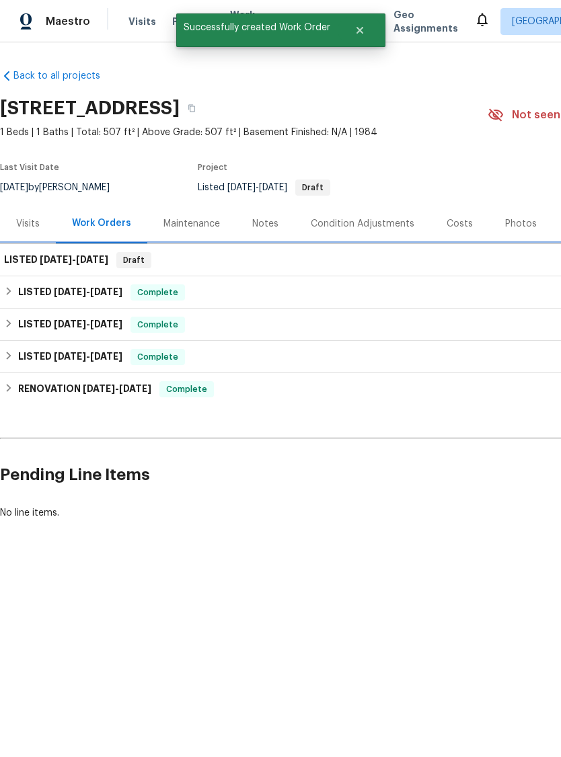
click at [313, 259] on div "LISTED [DATE] - [DATE] Draft" at bounding box center [380, 260] width 752 height 16
click at [64, 267] on h6 "LISTED [DATE] - [DATE]" at bounding box center [56, 260] width 104 height 16
click at [84, 261] on span "[DATE]" at bounding box center [92, 259] width 32 height 9
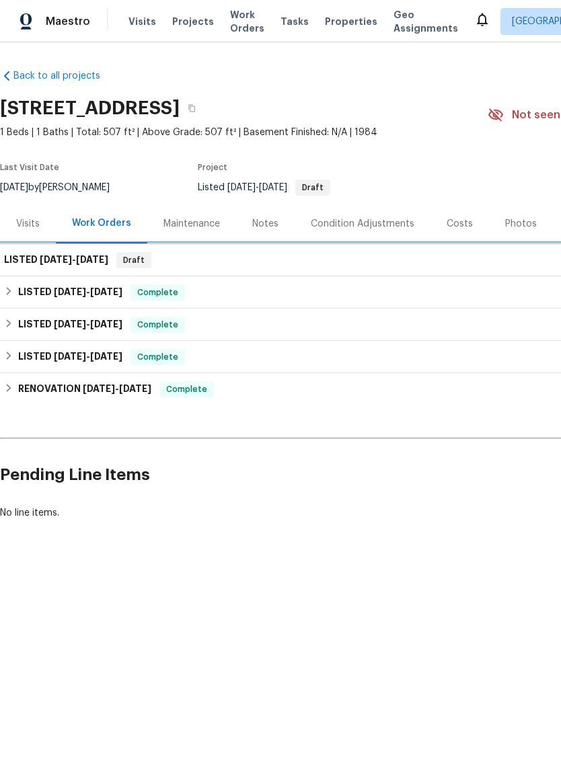
click at [63, 264] on h6 "LISTED [DATE] - [DATE]" at bounding box center [56, 260] width 104 height 16
click at [53, 255] on span "[DATE]" at bounding box center [56, 259] width 32 height 9
click at [43, 258] on span "[DATE]" at bounding box center [56, 259] width 32 height 9
click at [56, 273] on div "LISTED [DATE] - [DATE] Draft" at bounding box center [380, 260] width 760 height 32
click at [270, 223] on div "Notes" at bounding box center [265, 223] width 26 height 13
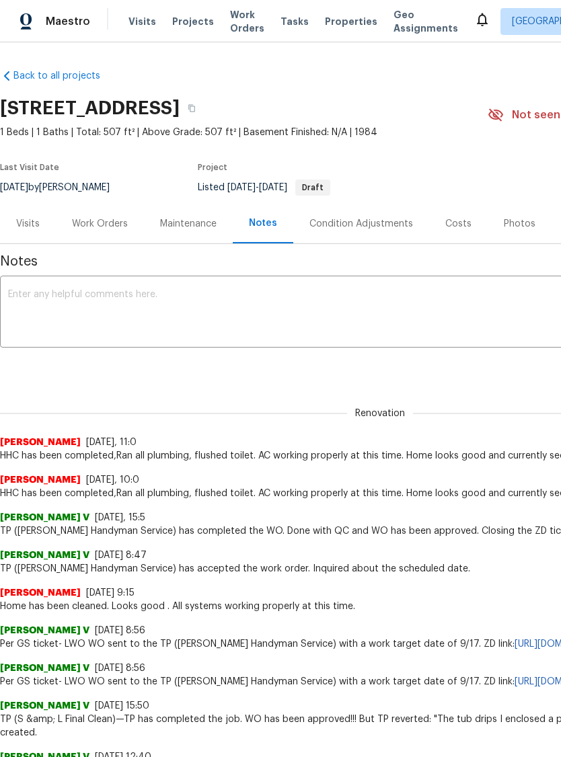
click at [98, 221] on div "Work Orders" at bounding box center [100, 223] width 56 height 13
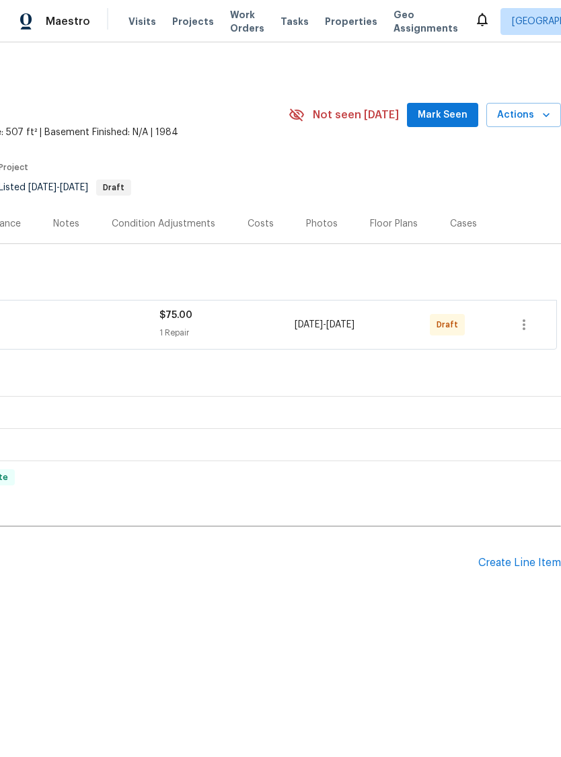
scroll to position [0, 199]
click at [526, 334] on button "button" at bounding box center [524, 325] width 32 height 32
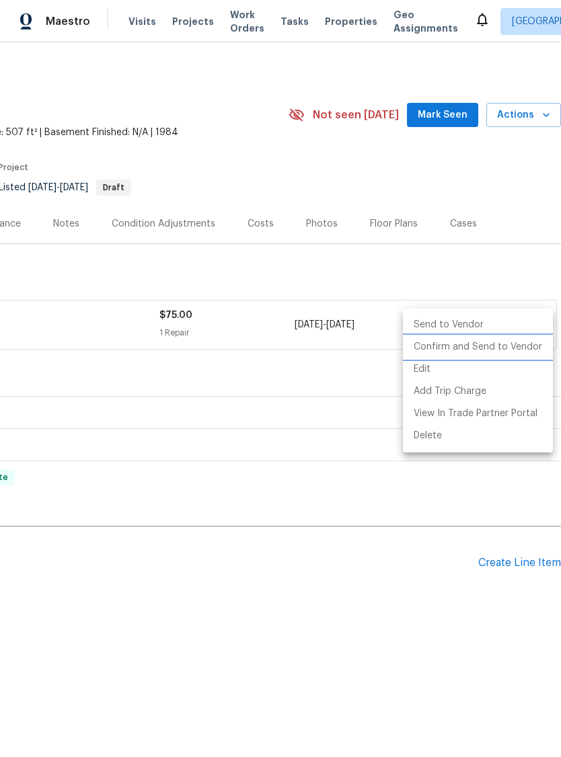
click at [490, 352] on li "Confirm and Send to Vendor" at bounding box center [478, 347] width 150 height 22
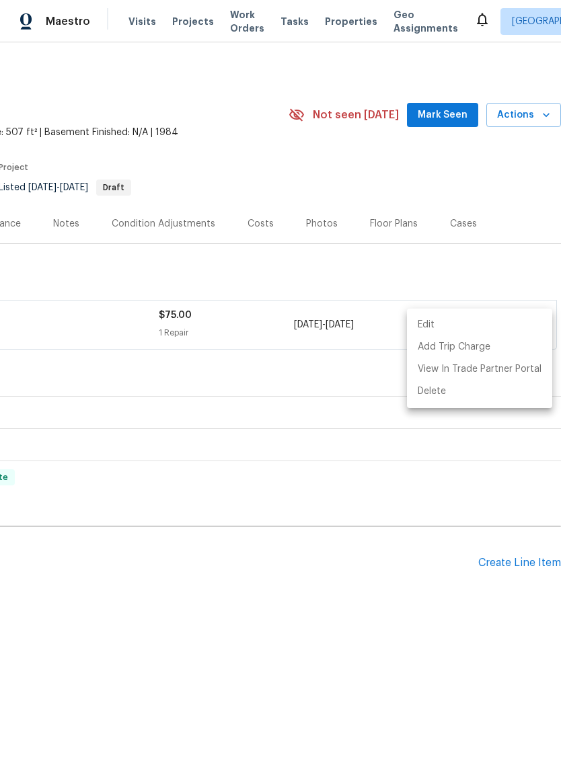
click at [322, 453] on div at bounding box center [280, 378] width 561 height 757
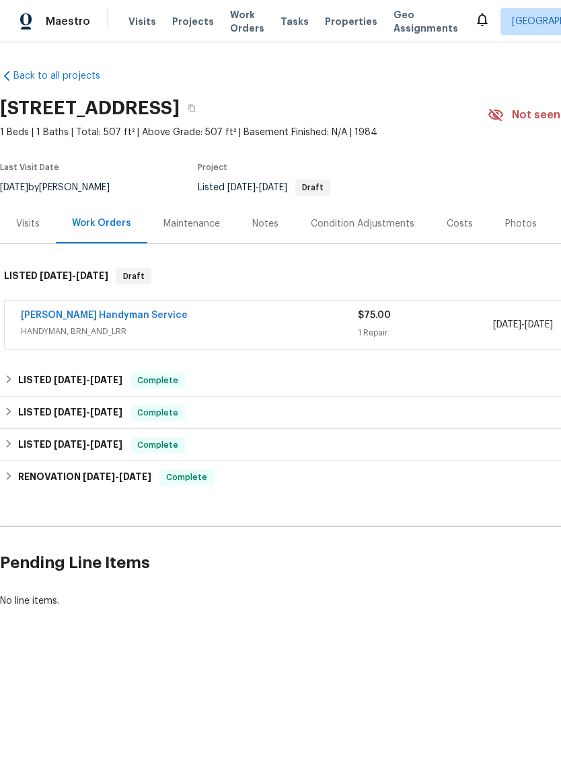
scroll to position [0, 0]
click at [231, 323] on div "[PERSON_NAME] Handyman Service" at bounding box center [189, 317] width 337 height 16
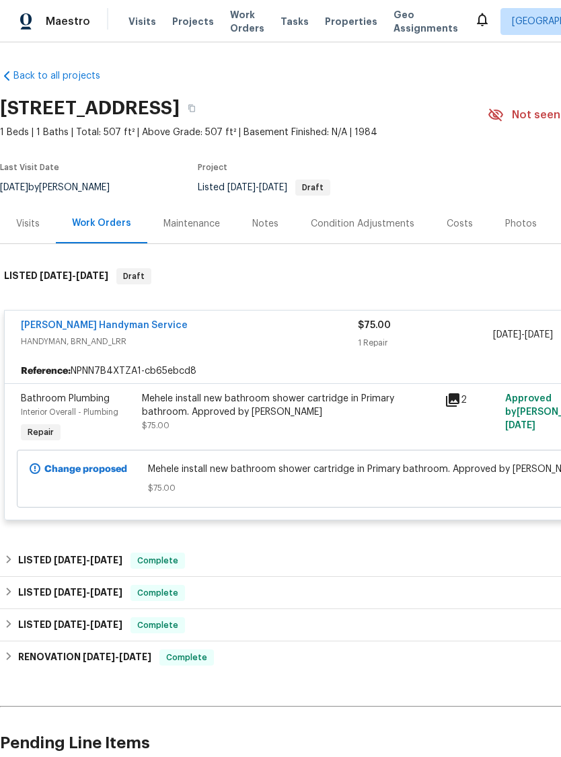
click at [111, 322] on link "[PERSON_NAME] Handyman Service" at bounding box center [104, 325] width 167 height 9
